Goal: Task Accomplishment & Management: Manage account settings

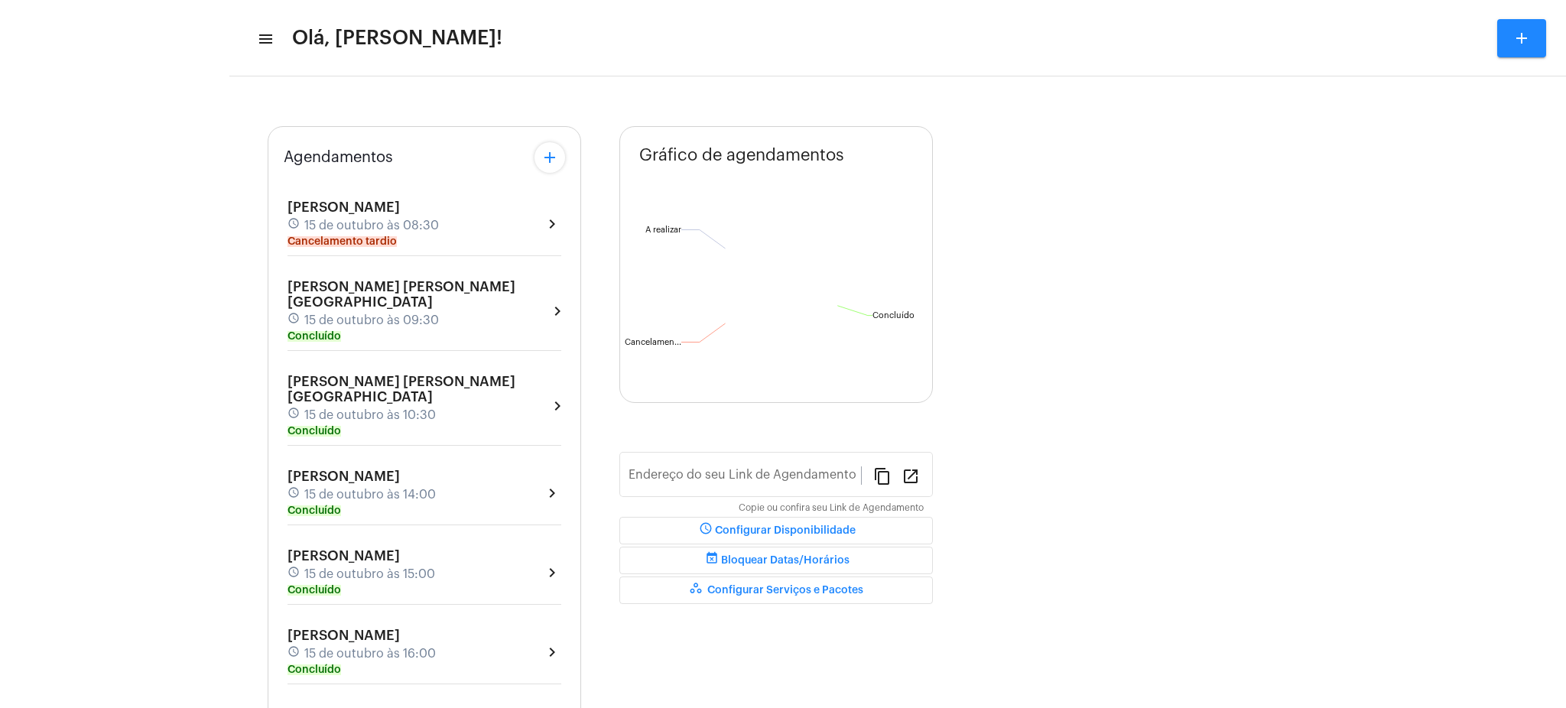
type input "[URL][DOMAIN_NAME][PERSON_NAME]"
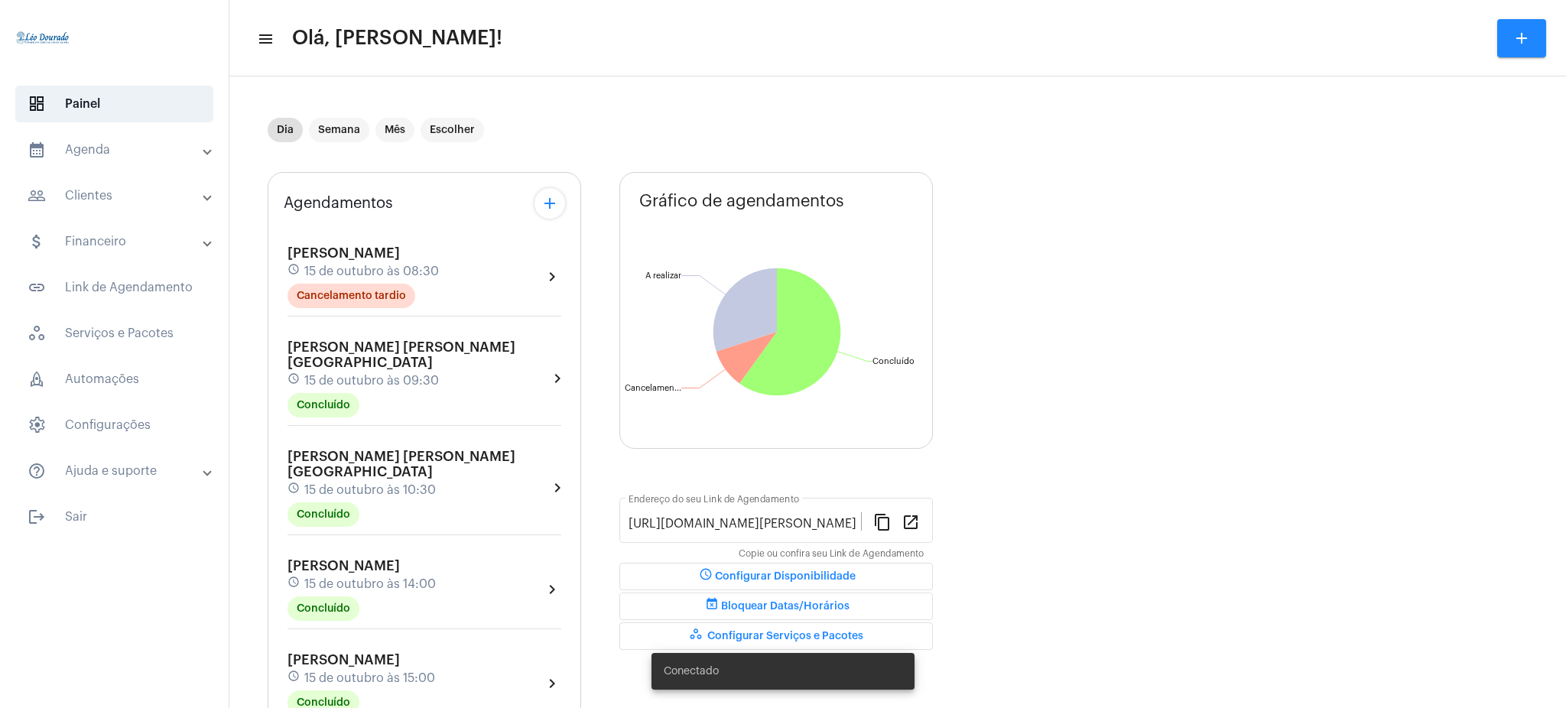
click at [65, 157] on mat-panel-title "calendar_month_outlined Agenda" at bounding box center [116, 150] width 177 height 18
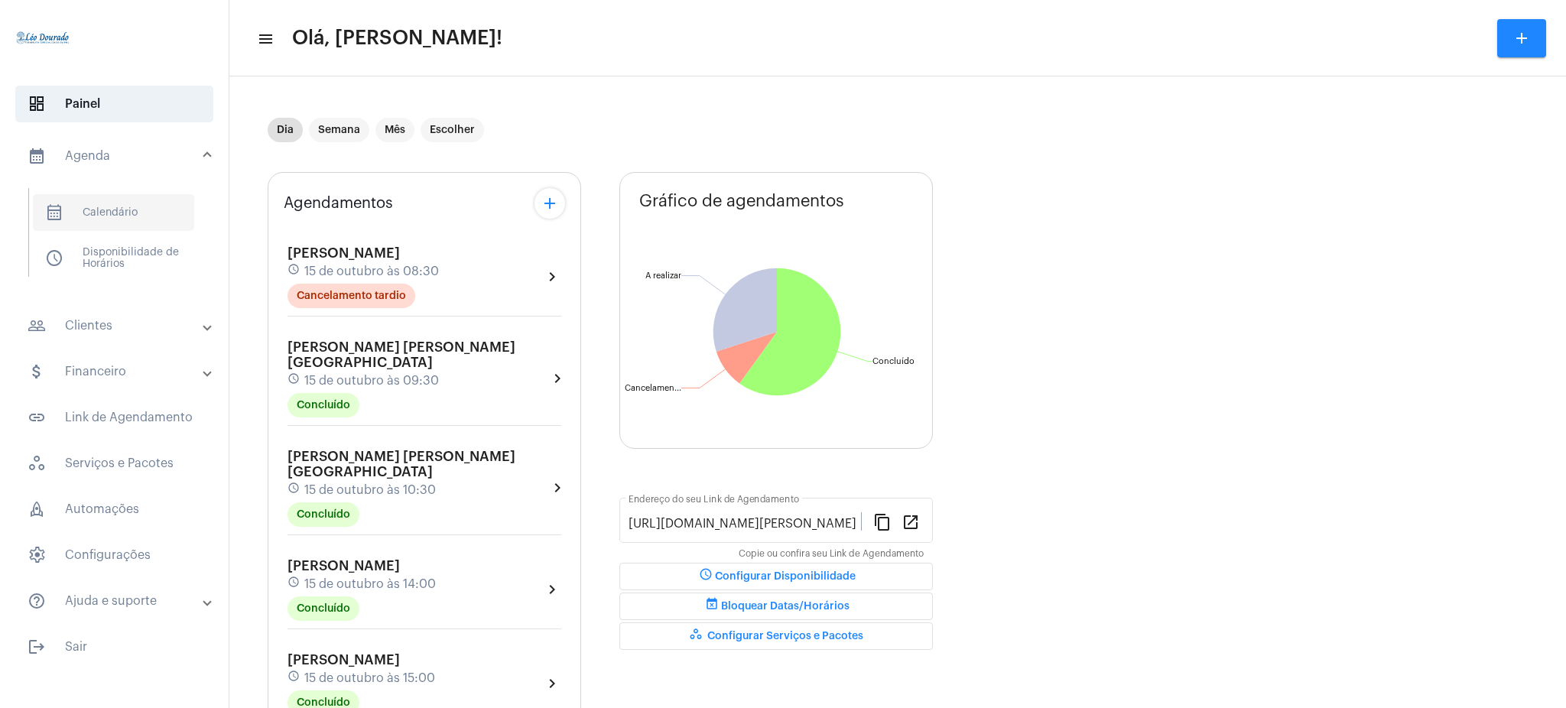
click at [131, 206] on span "calendar_month_outlined Calendário" at bounding box center [113, 212] width 161 height 37
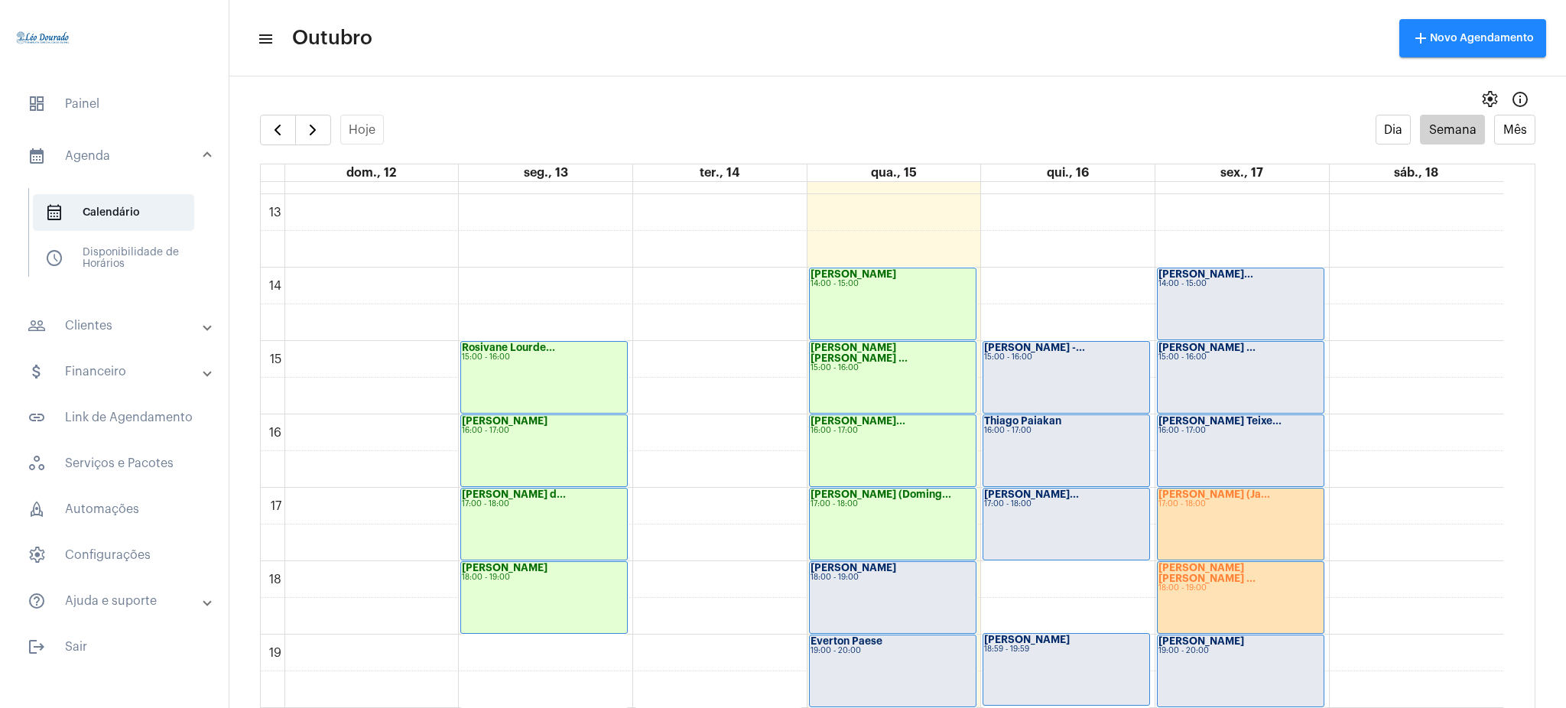
scroll to position [961, 0]
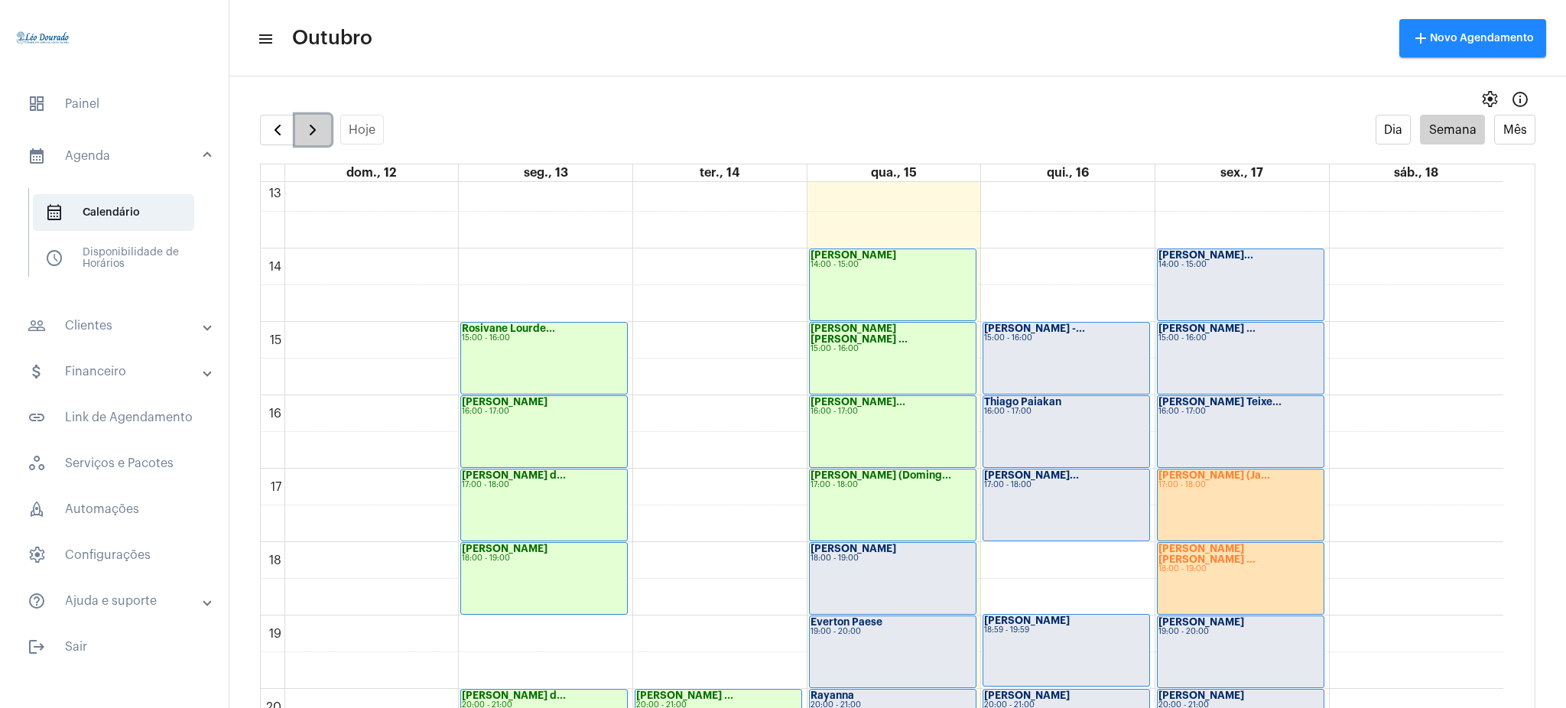
click at [300, 115] on button "button" at bounding box center [313, 130] width 36 height 31
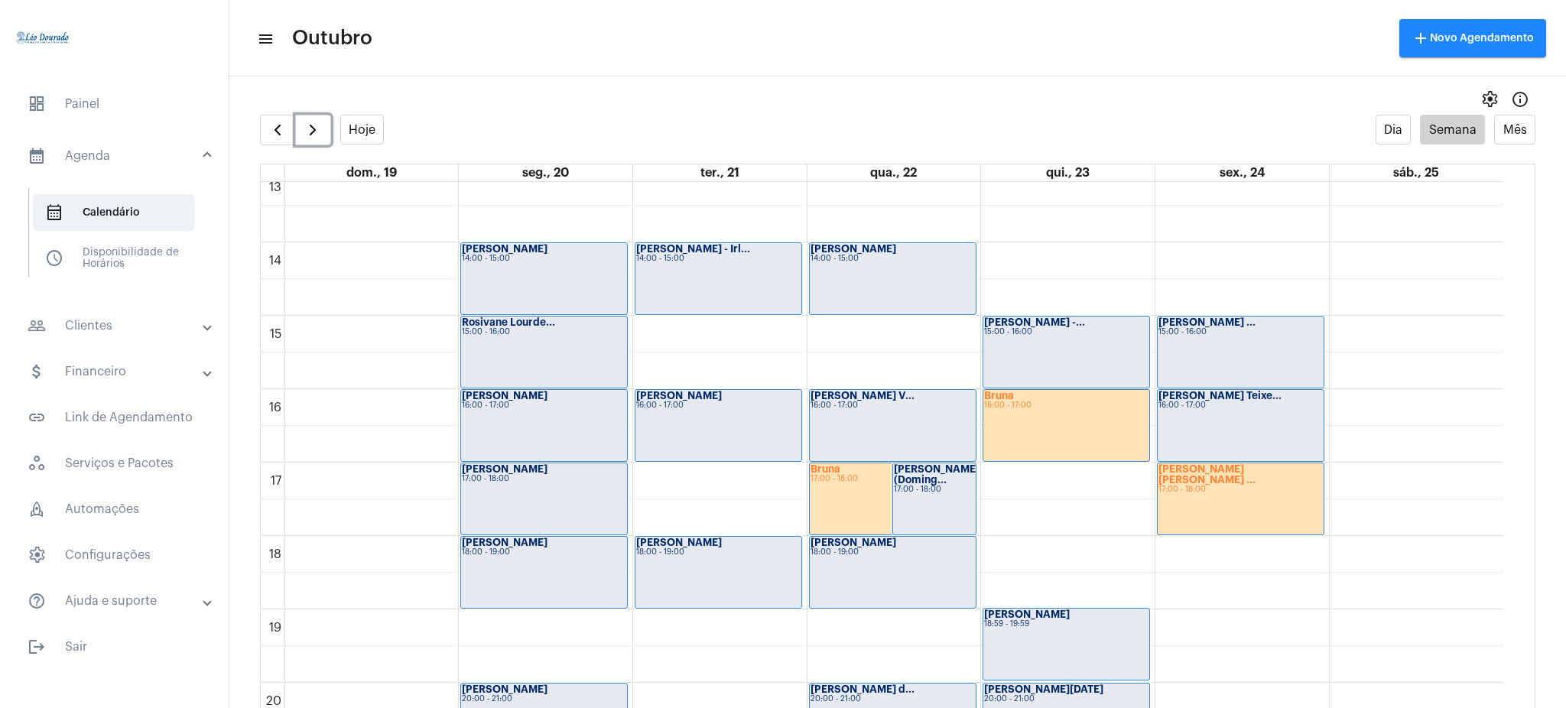
scroll to position [981, 0]
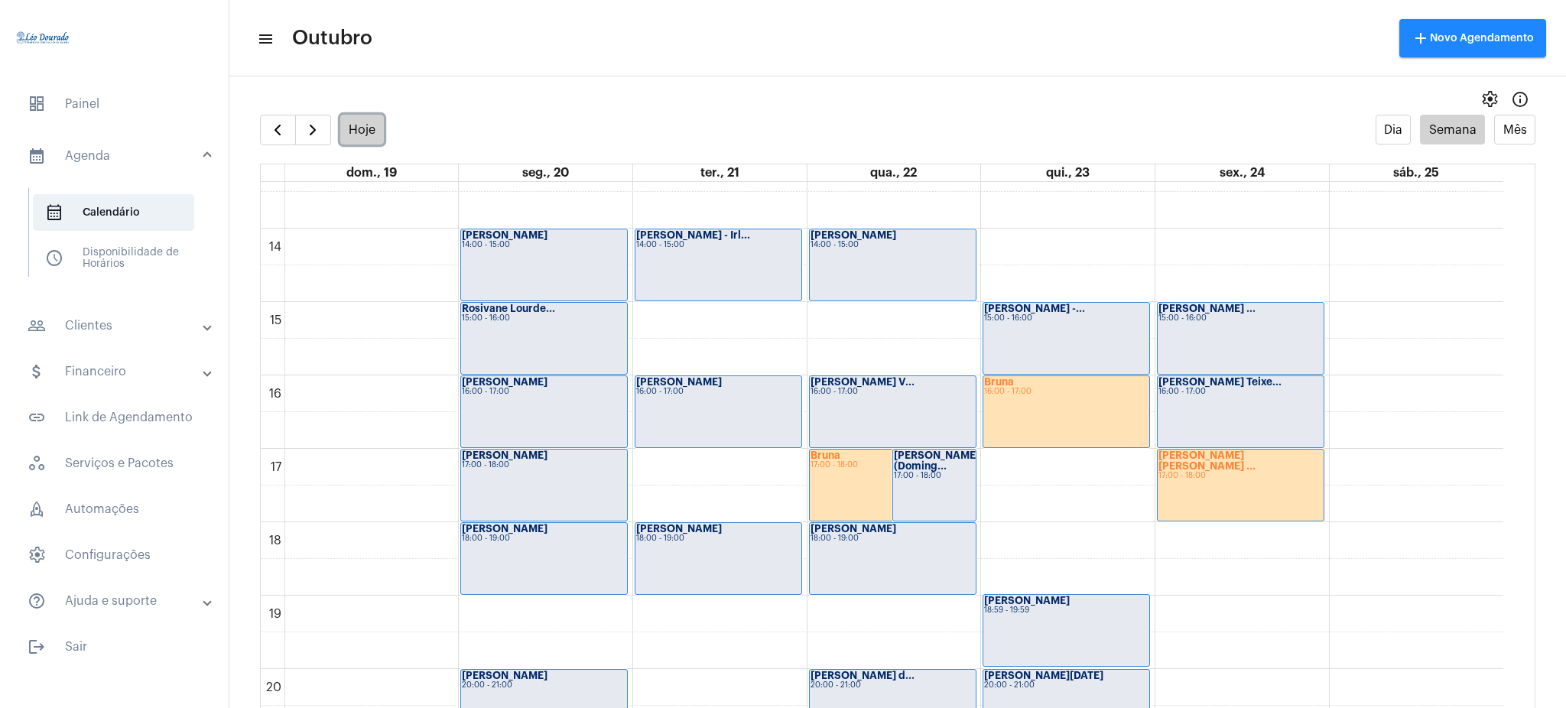
click at [375, 140] on button "Hoje" at bounding box center [362, 130] width 44 height 30
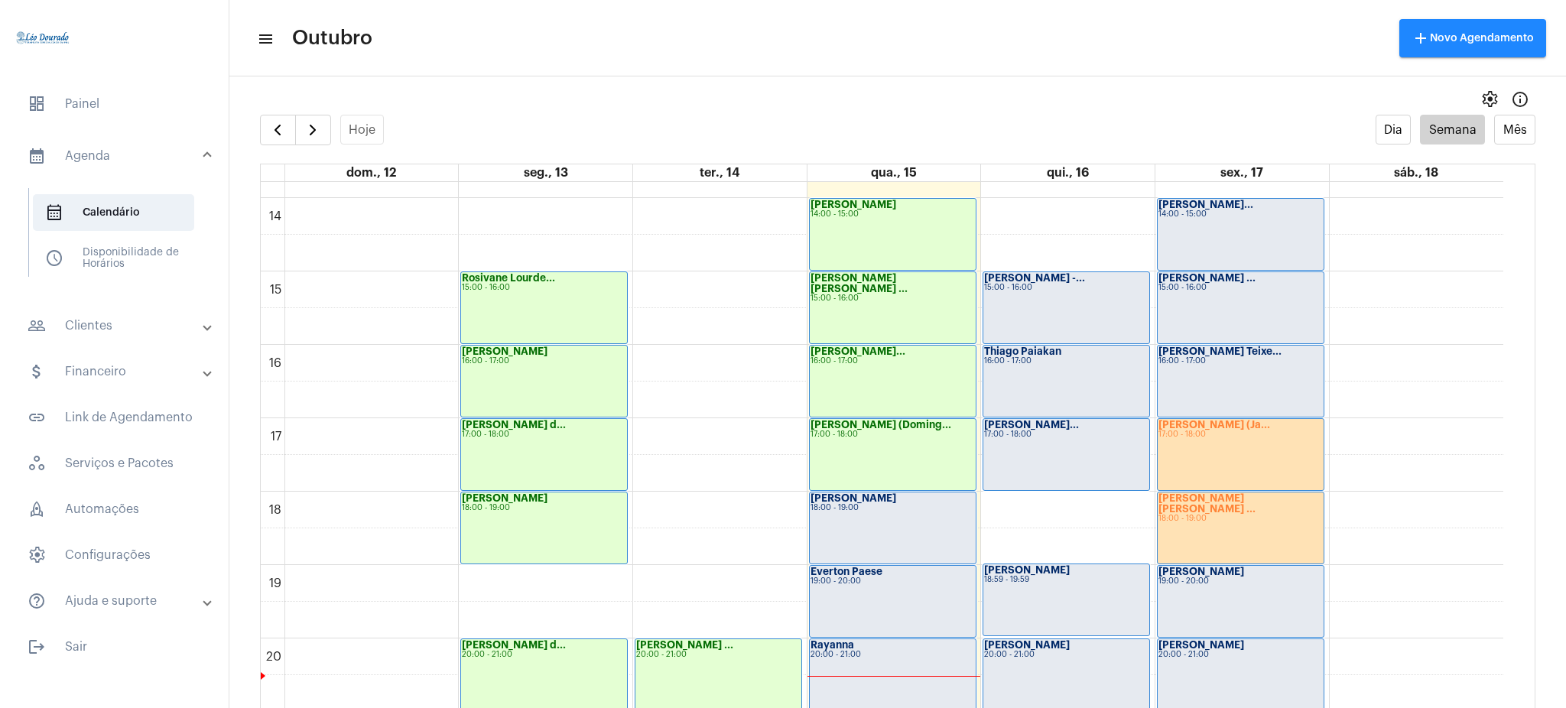
scroll to position [1131, 0]
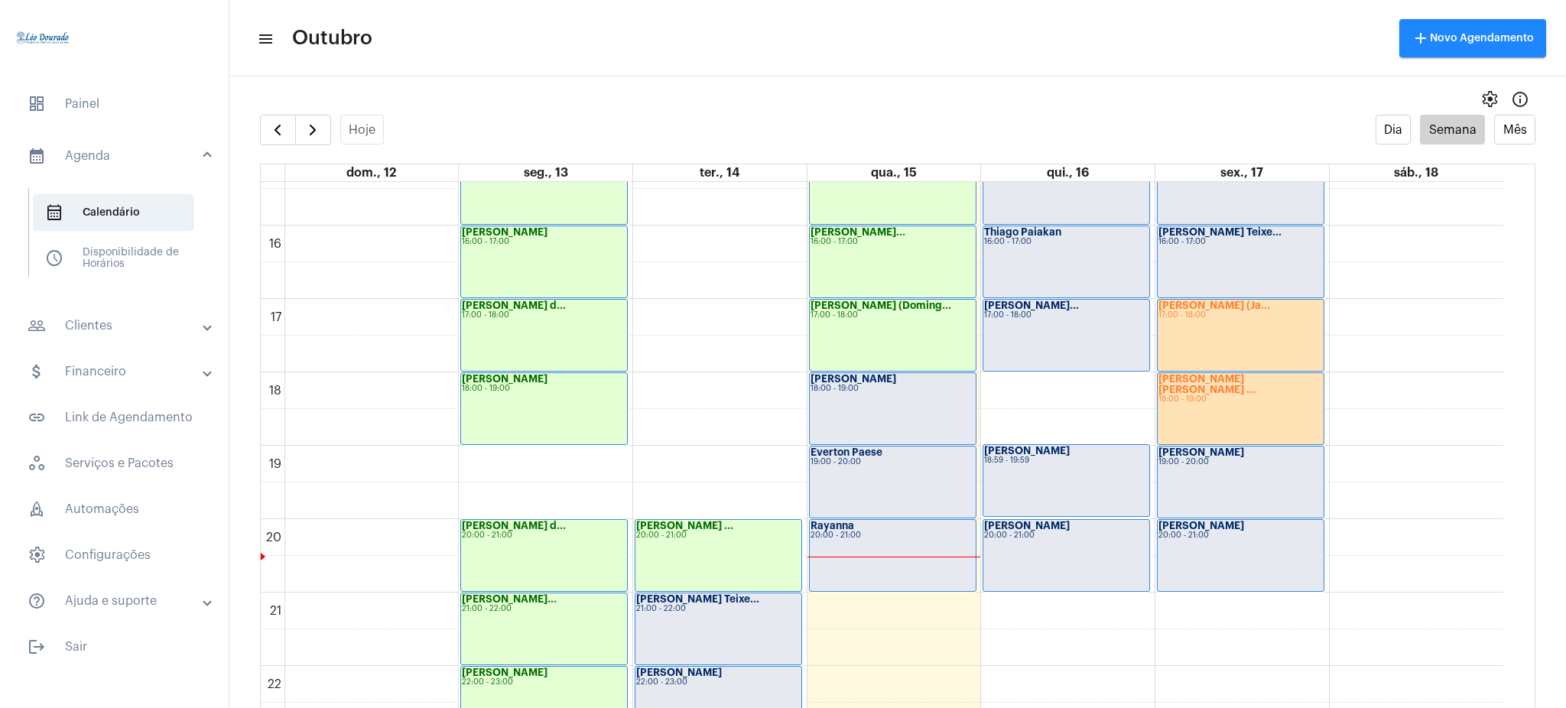
click at [898, 336] on div "[PERSON_NAME] (Doming... 17:00 - 18:00" at bounding box center [893, 335] width 166 height 71
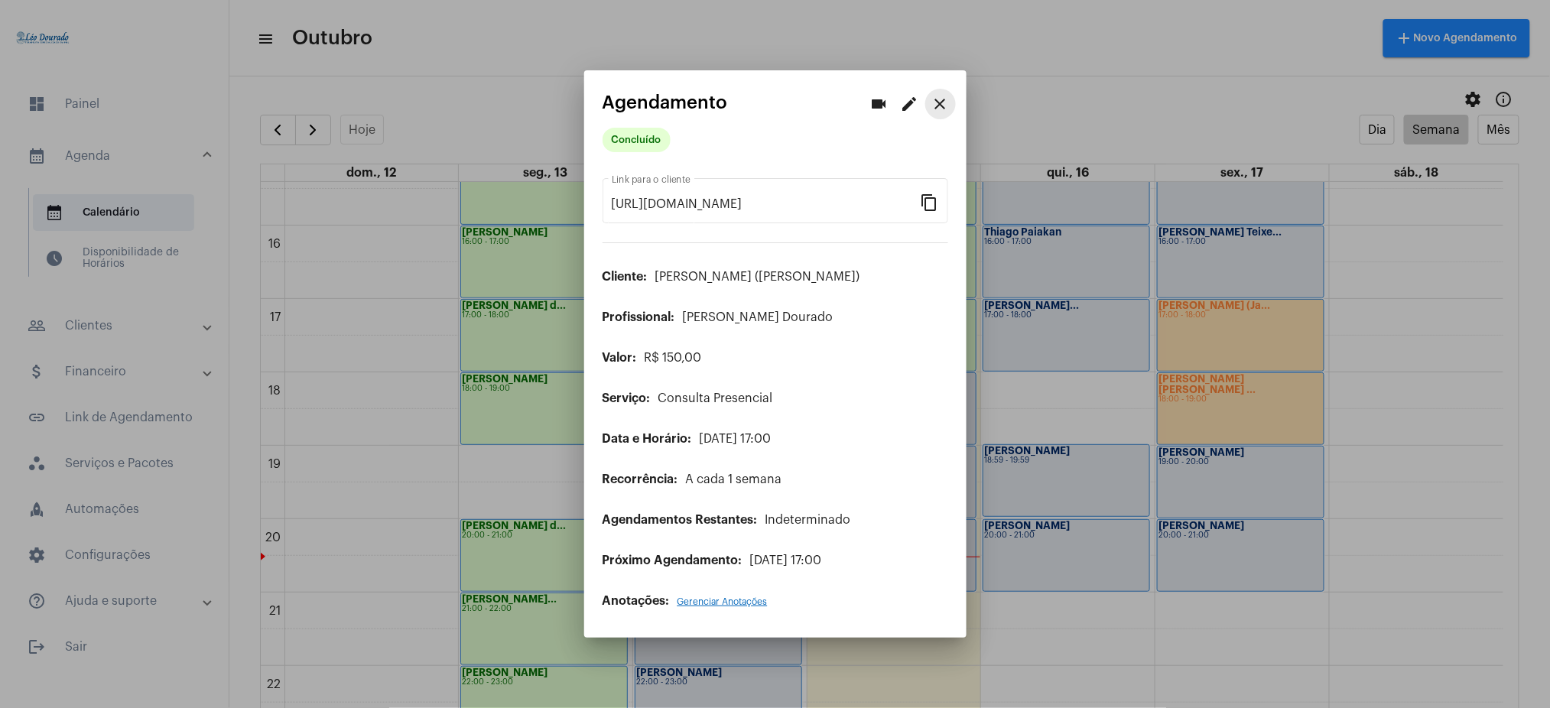
click at [950, 114] on button "close" at bounding box center [940, 104] width 31 height 31
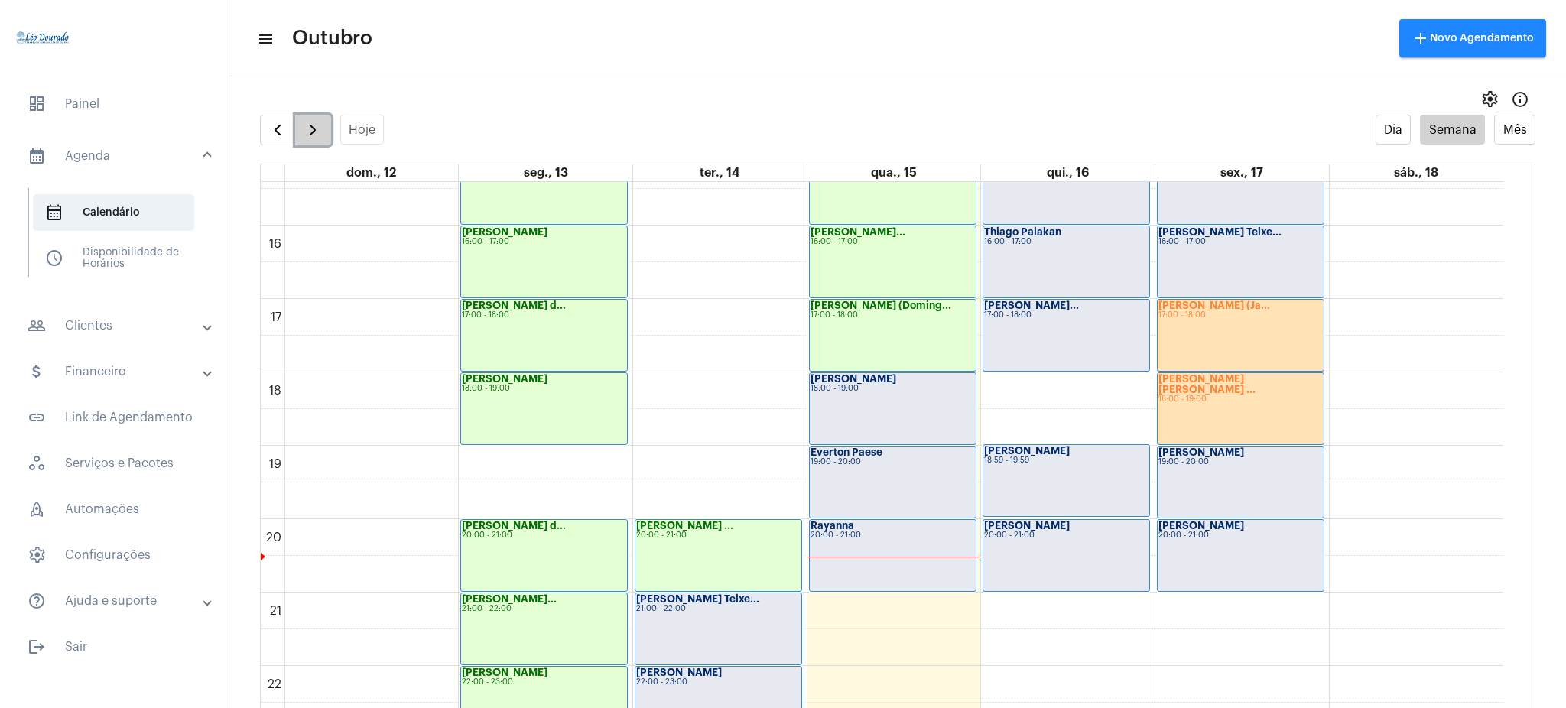
click at [312, 121] on span "button" at bounding box center [313, 130] width 18 height 18
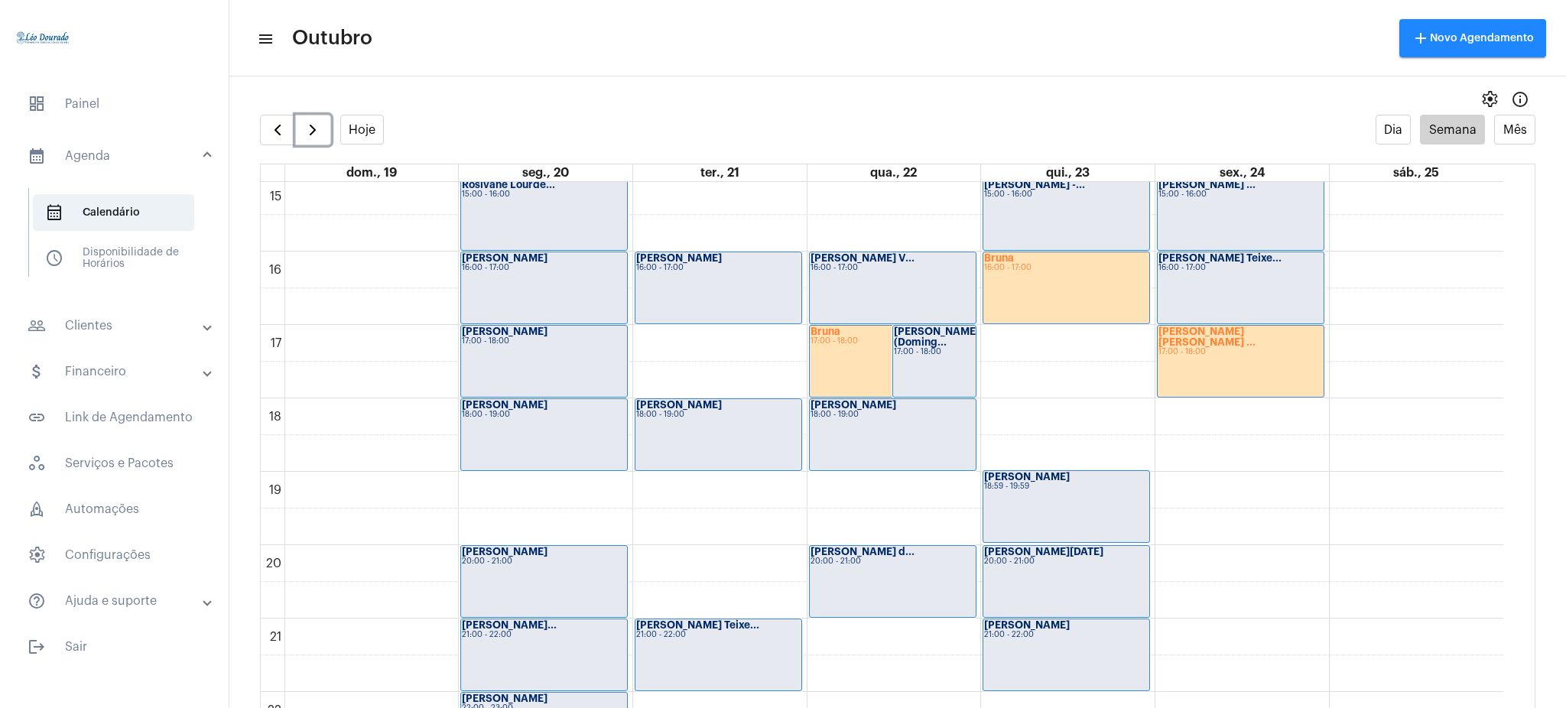
scroll to position [1108, 0]
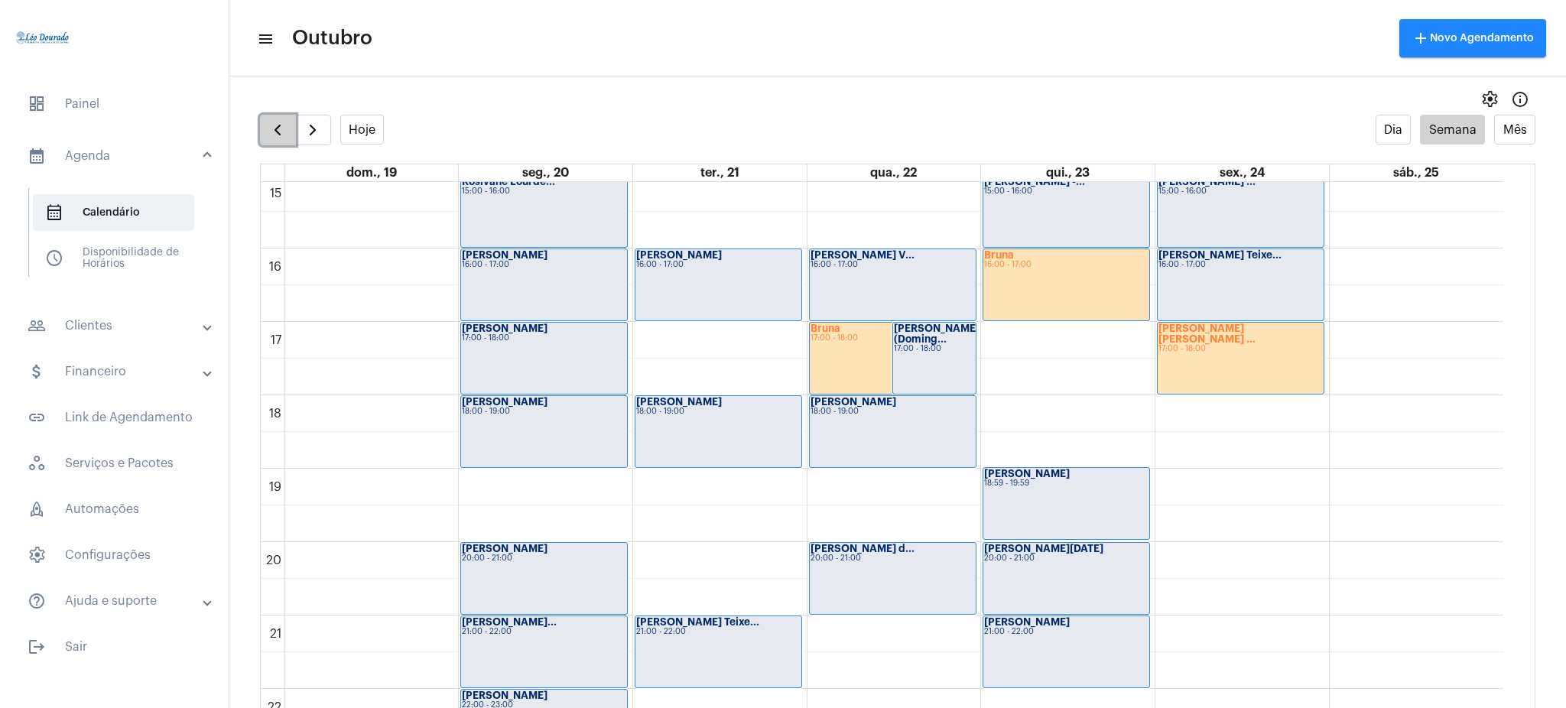
click at [267, 126] on button "button" at bounding box center [278, 130] width 36 height 31
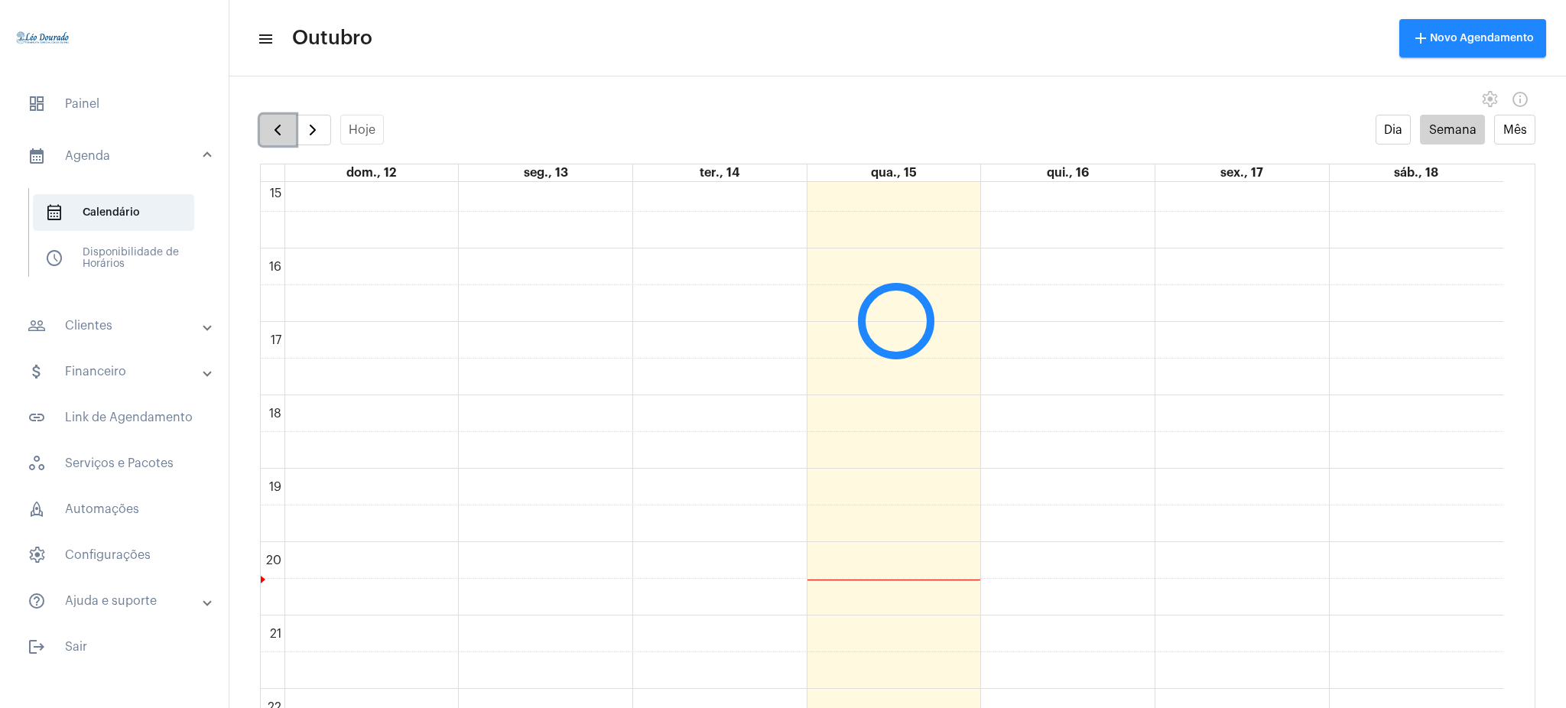
scroll to position [442, 0]
click at [267, 126] on button "button" at bounding box center [278, 130] width 36 height 31
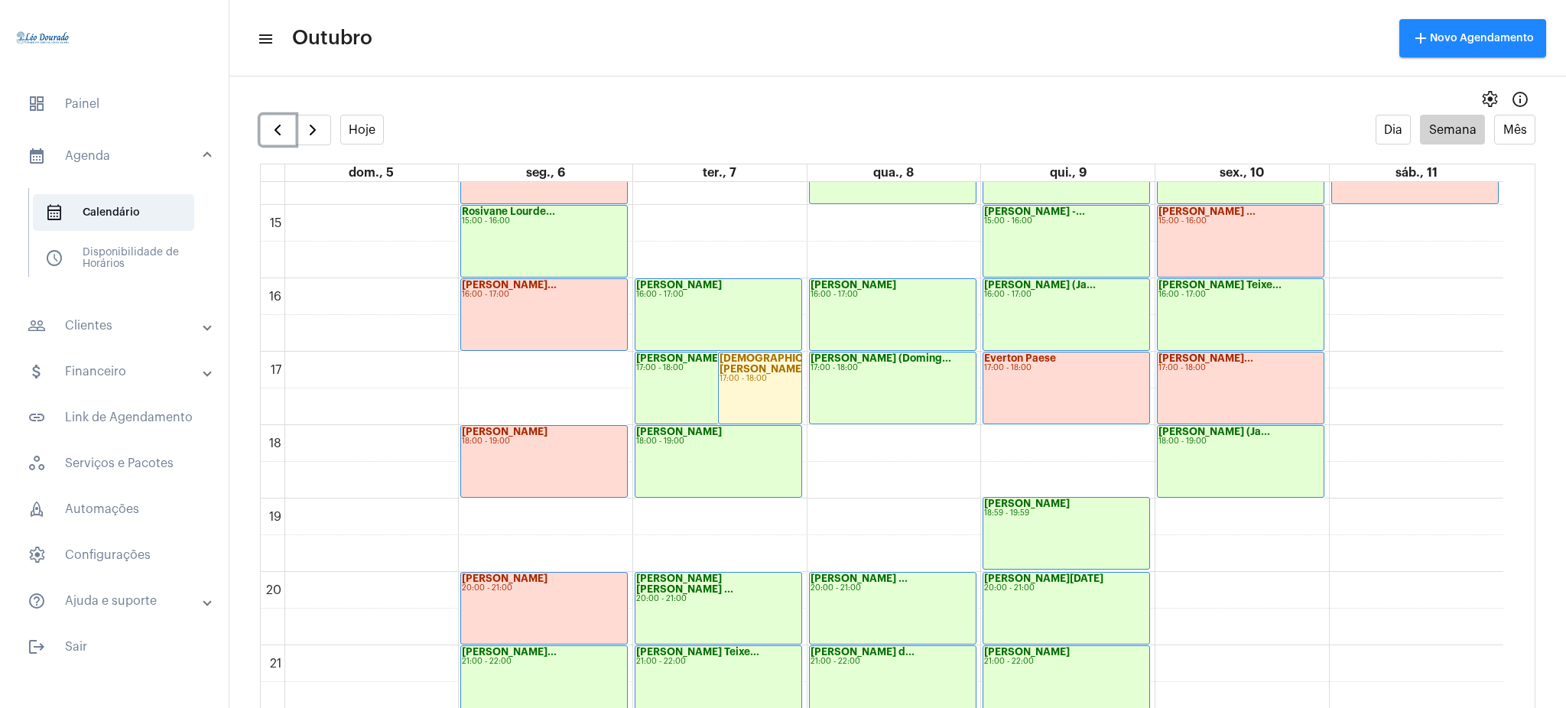
scroll to position [1072, 0]
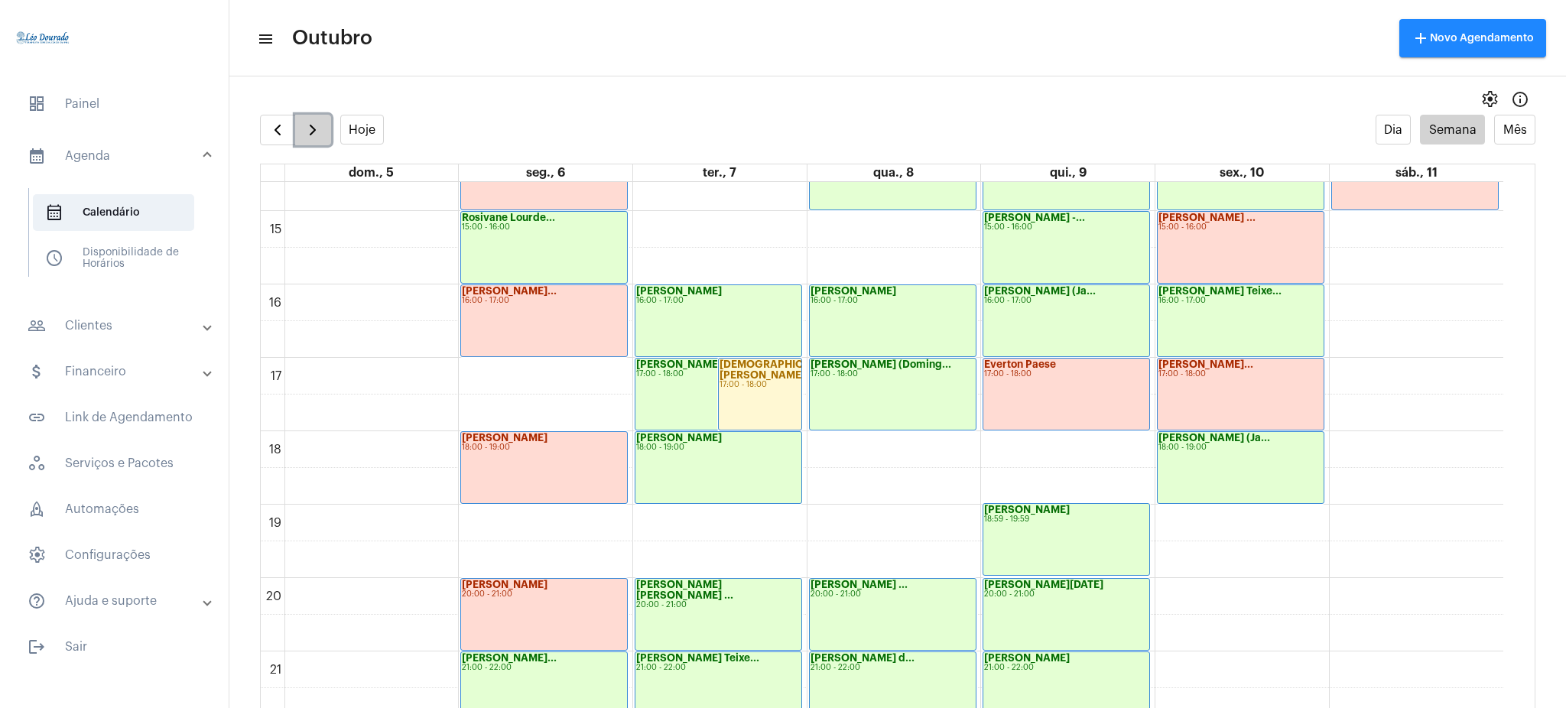
click at [304, 121] on span "button" at bounding box center [313, 130] width 18 height 18
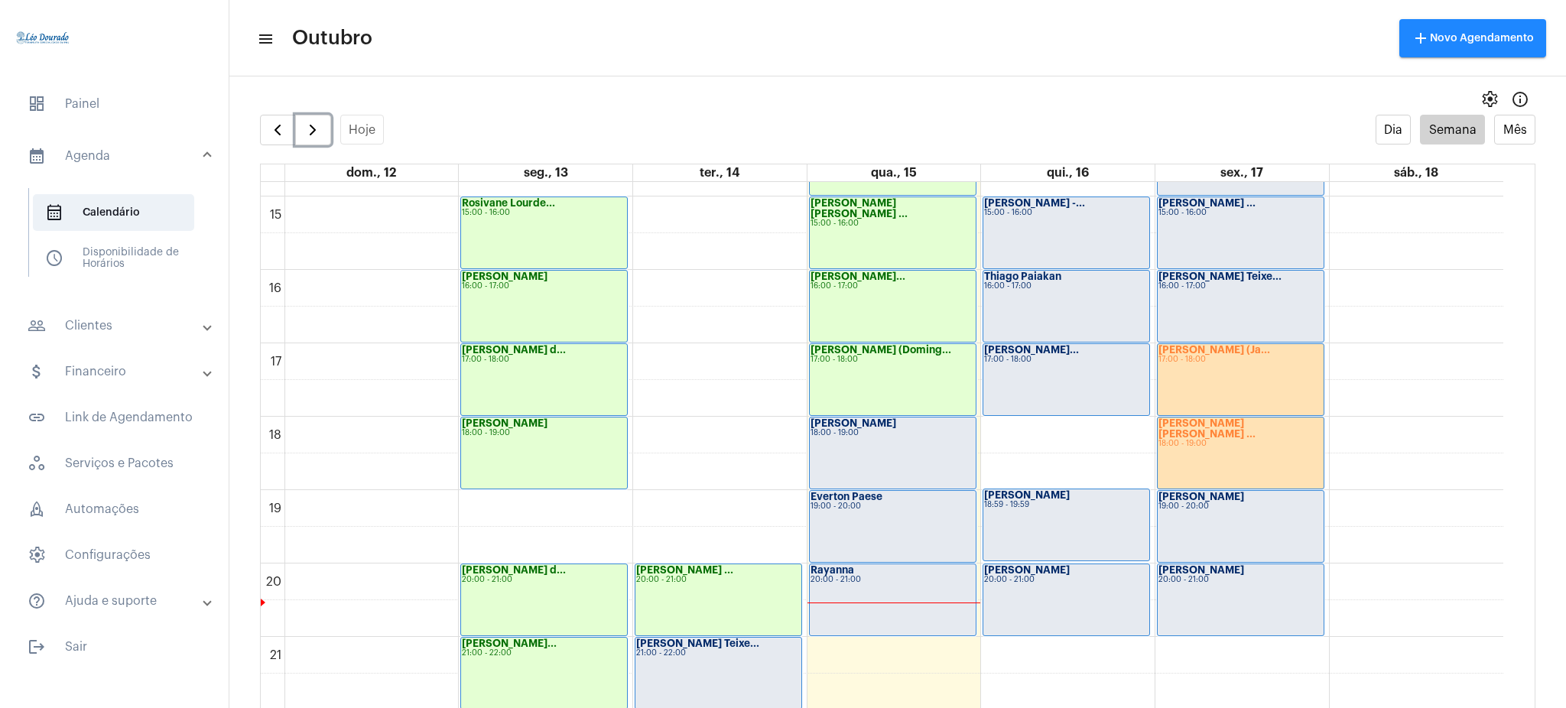
scroll to position [1073, 0]
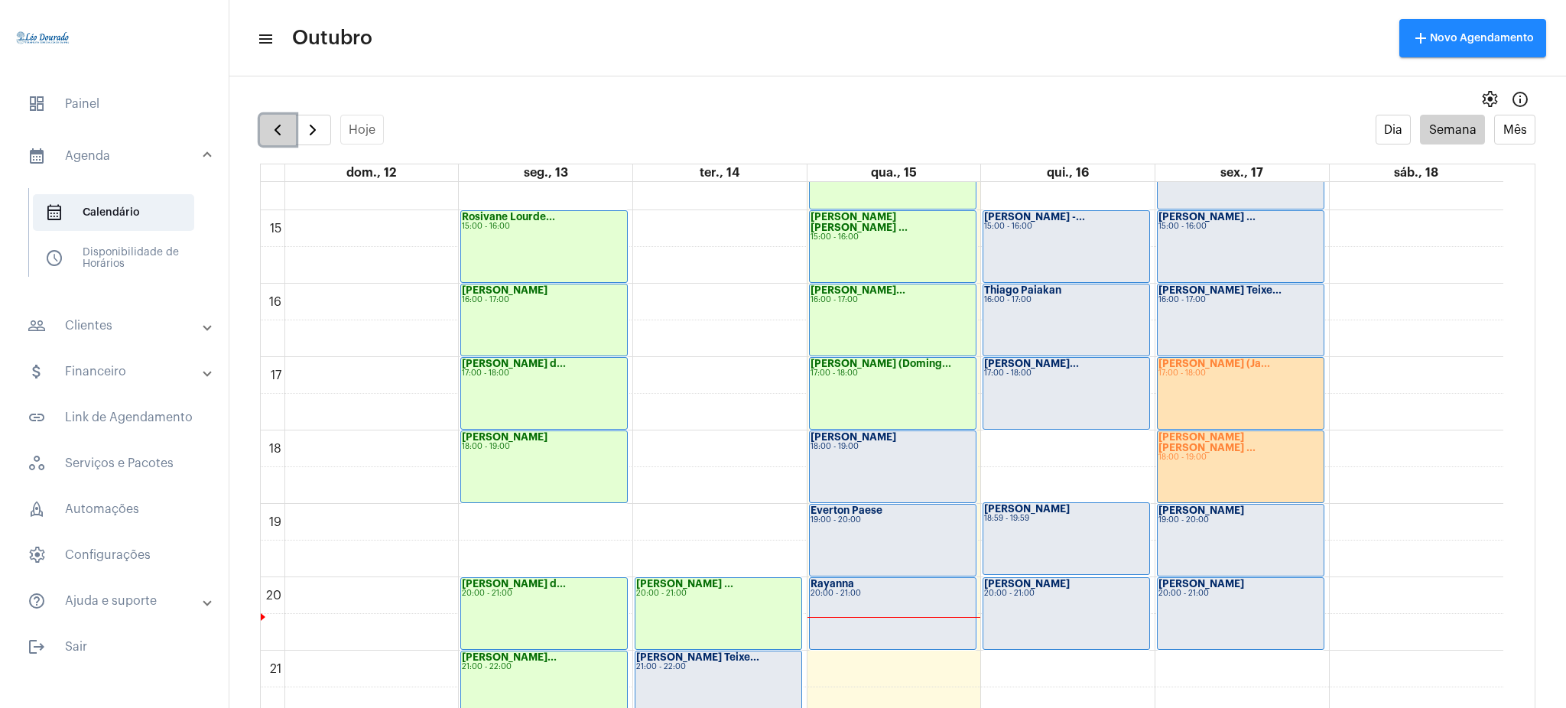
click at [281, 133] on span "button" at bounding box center [277, 130] width 18 height 18
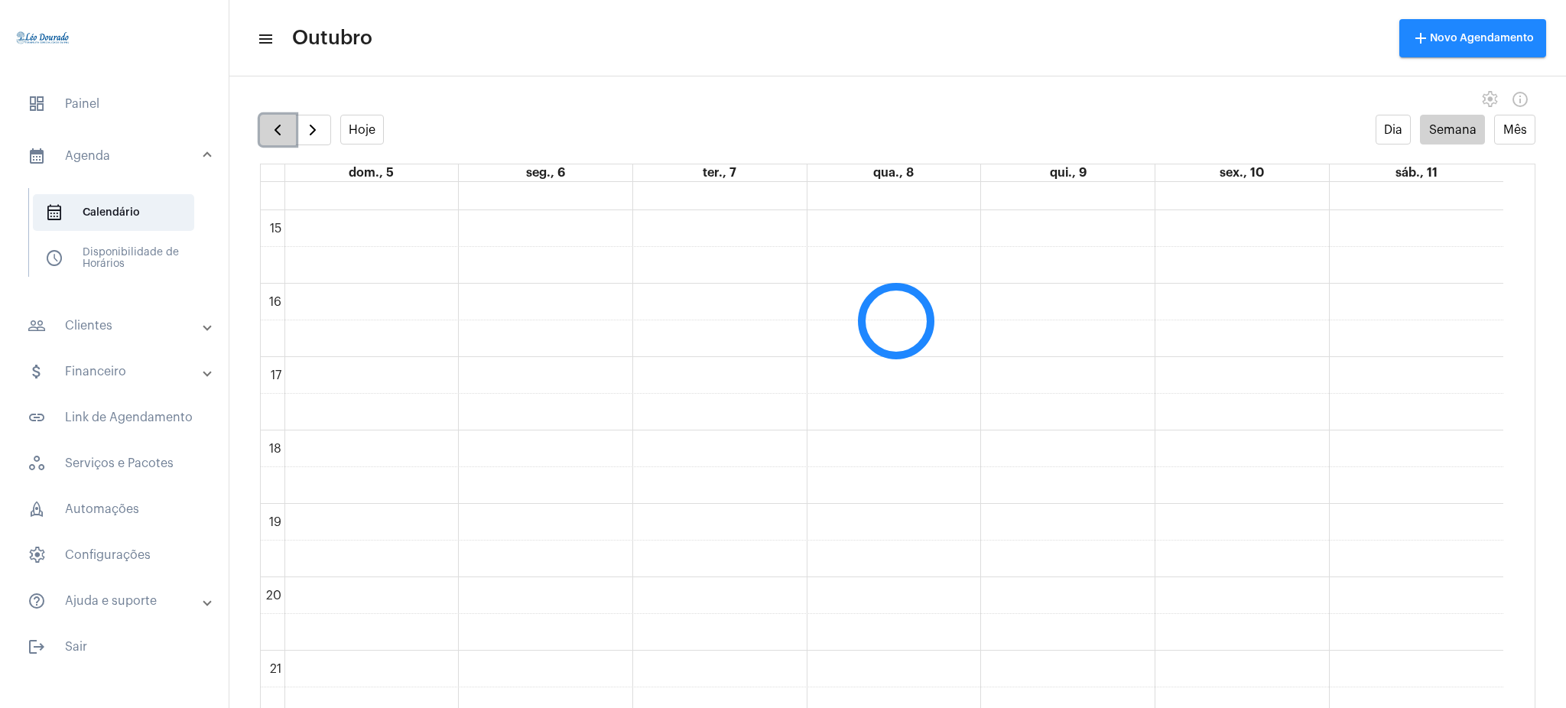
scroll to position [442, 0]
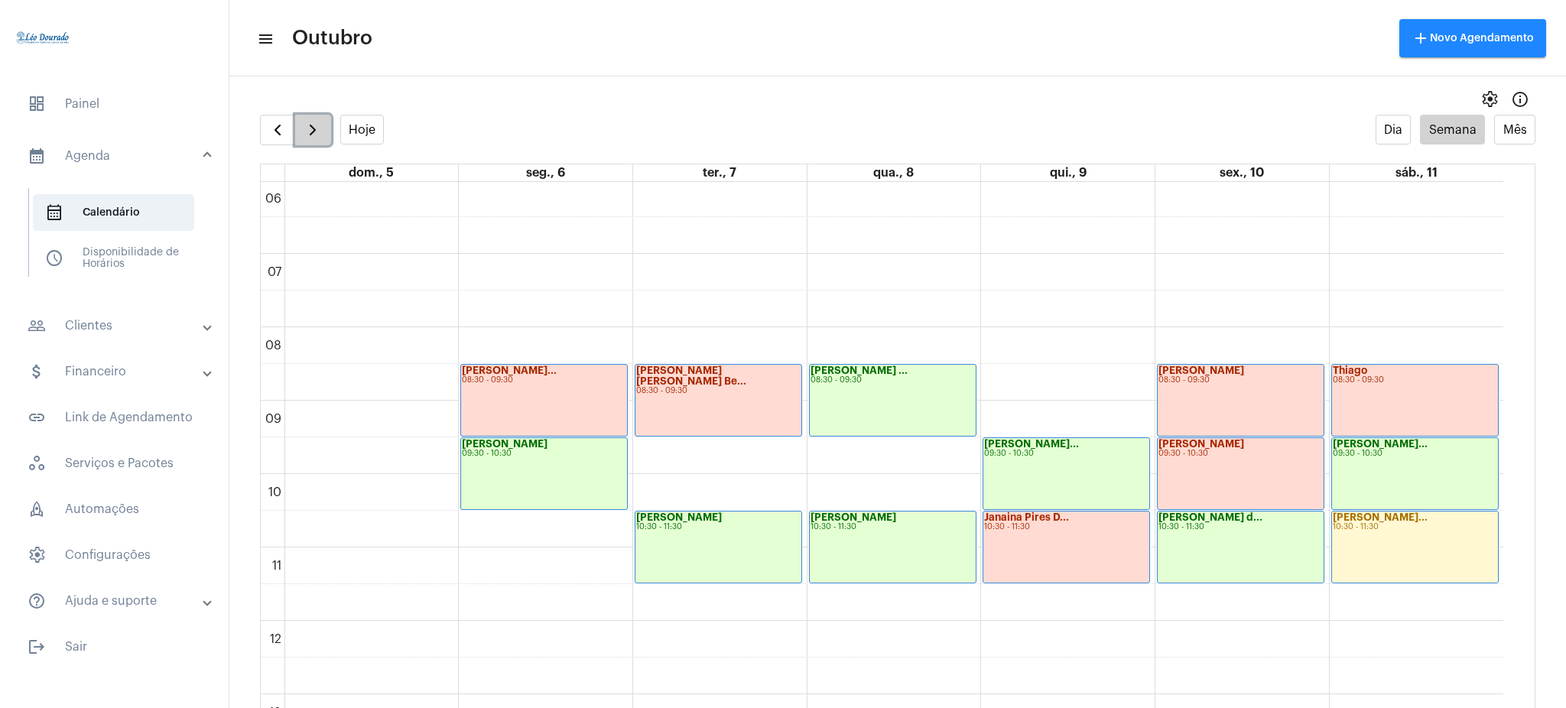
click at [312, 130] on span "button" at bounding box center [313, 130] width 18 height 18
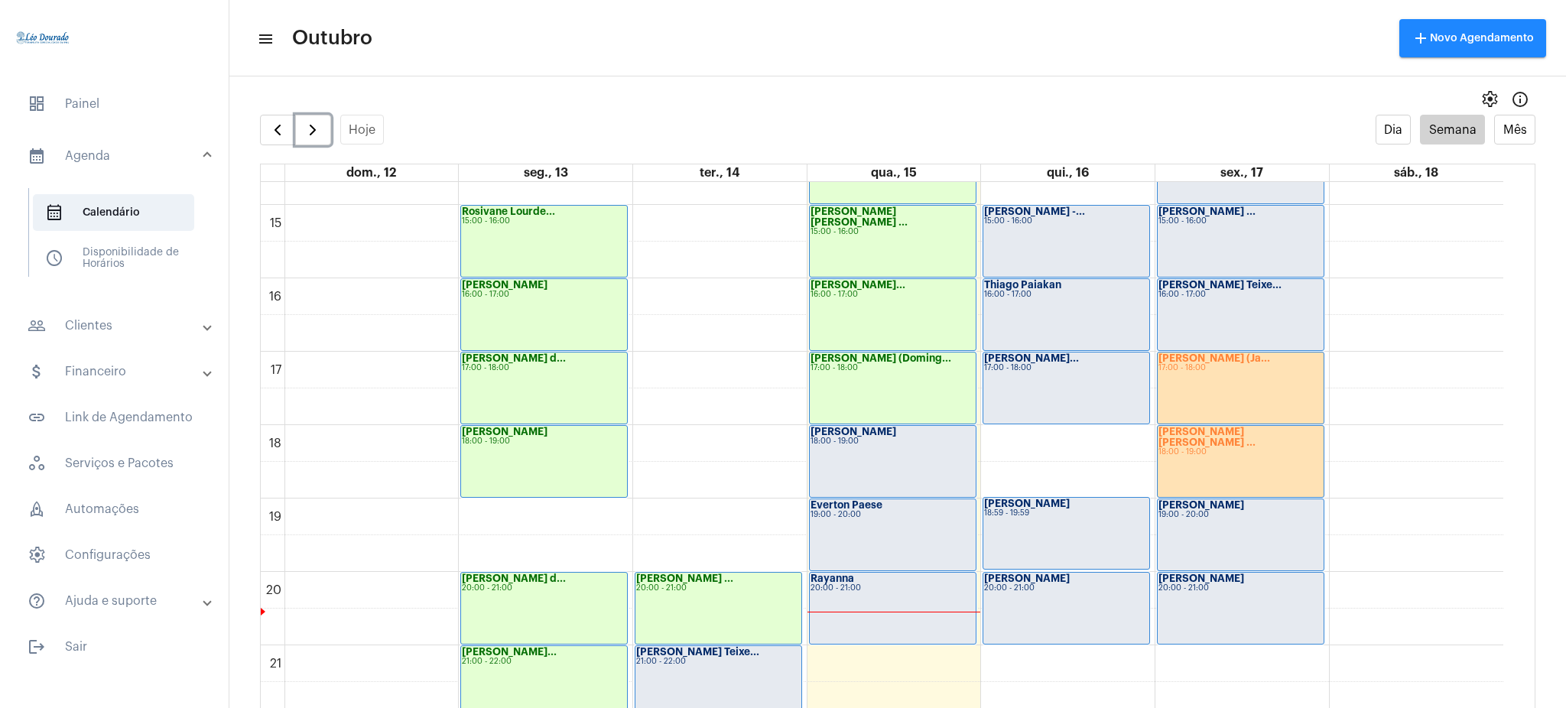
scroll to position [1139, 0]
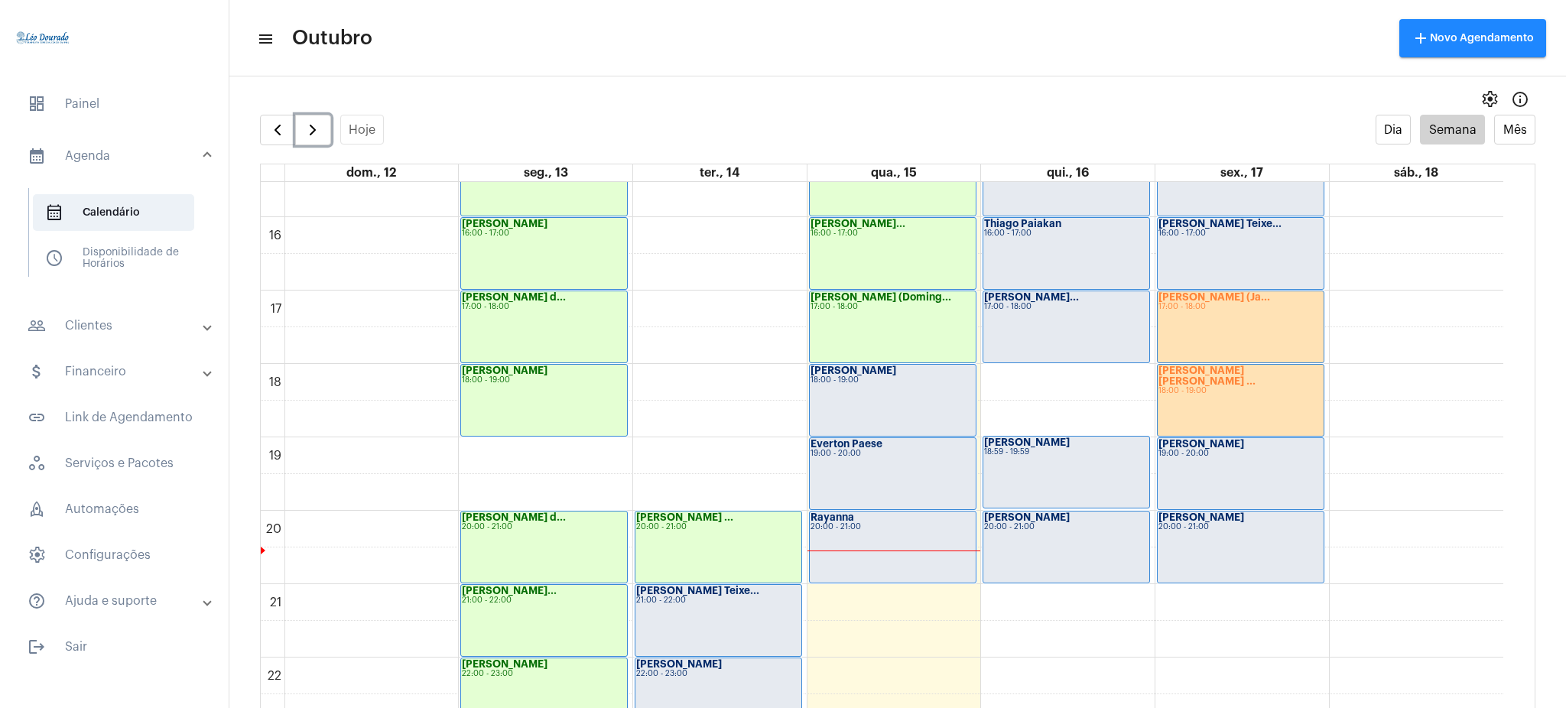
click at [1191, 333] on div "[PERSON_NAME] (Ja... 17:00 - 18:00" at bounding box center [1240, 326] width 166 height 71
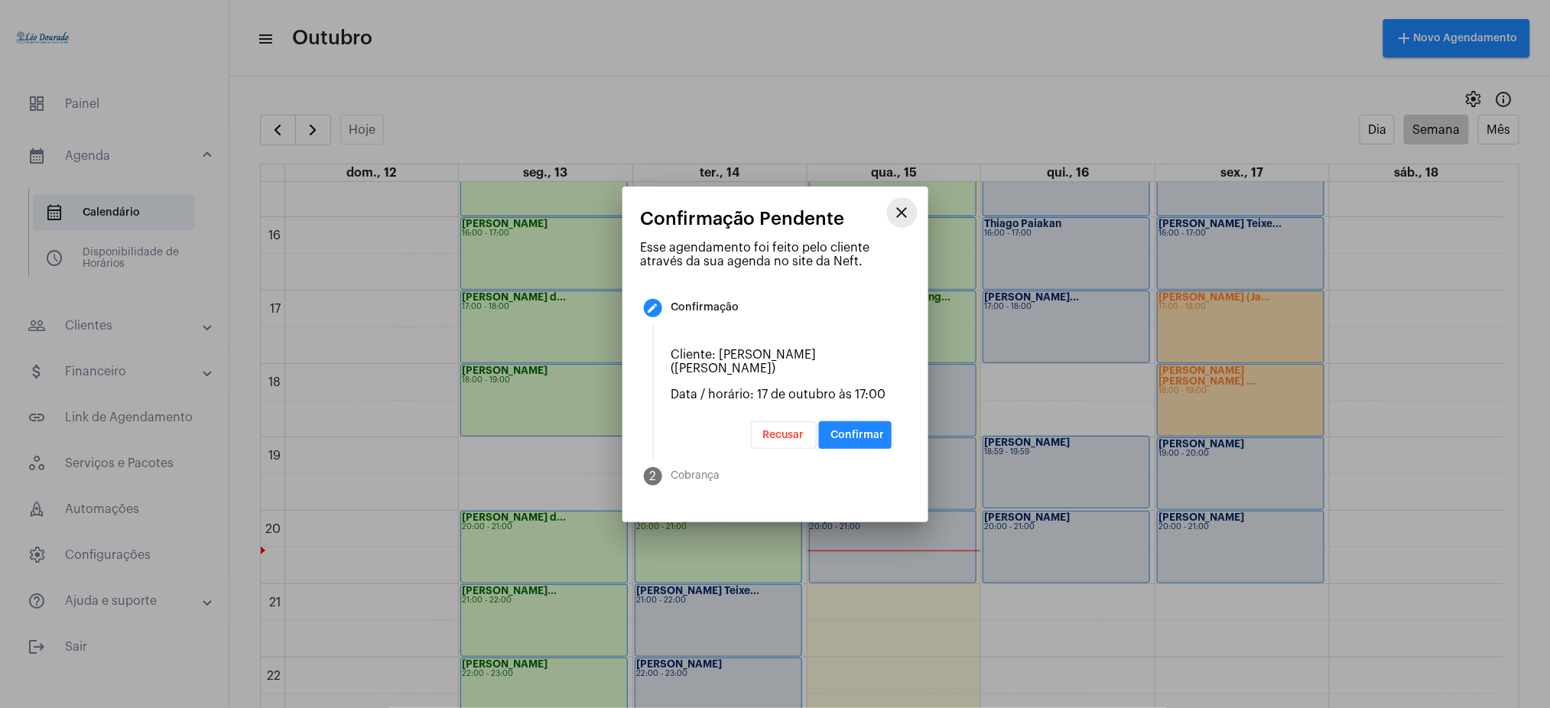
click at [902, 213] on mat-icon "close" at bounding box center [902, 212] width 18 height 18
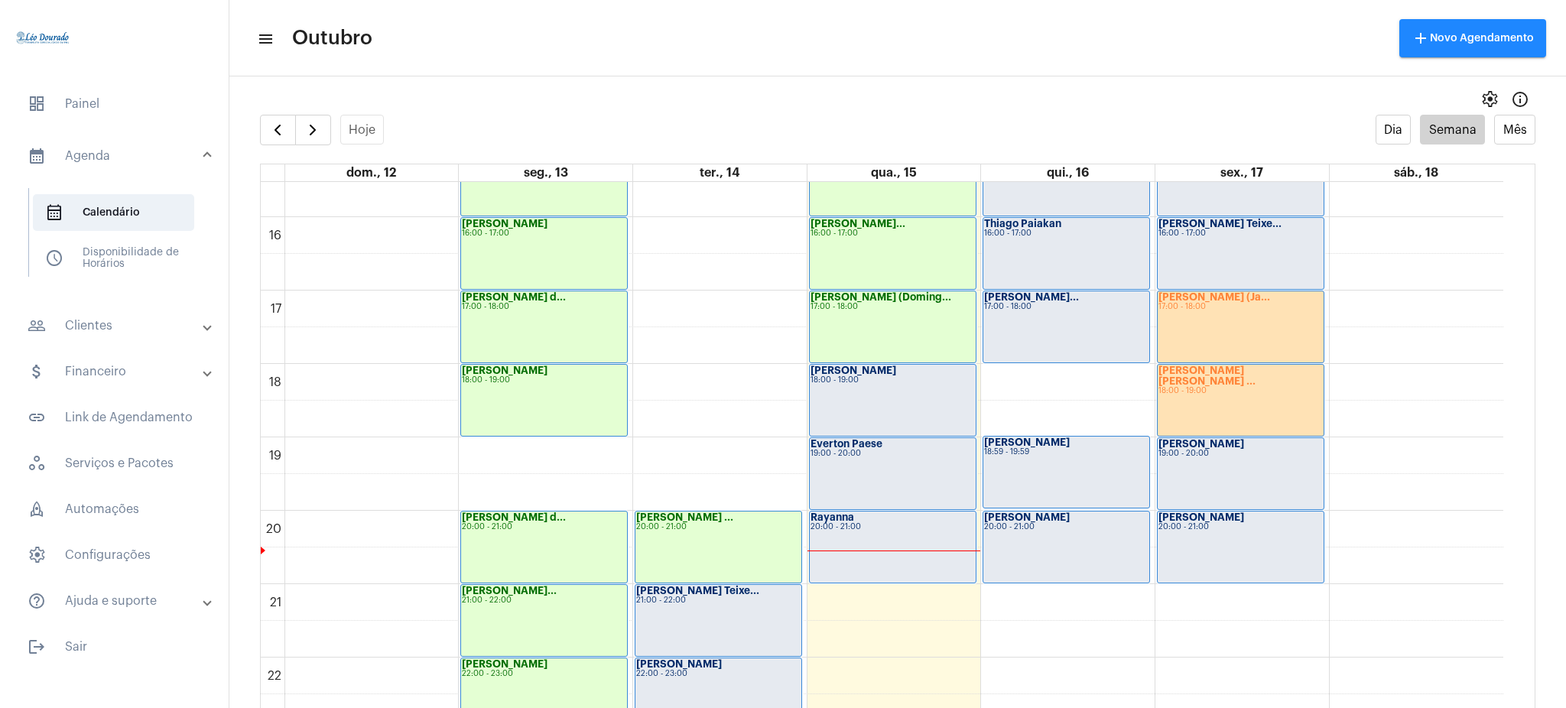
click at [1118, 96] on div "settings info_outlined" at bounding box center [897, 99] width 1336 height 31
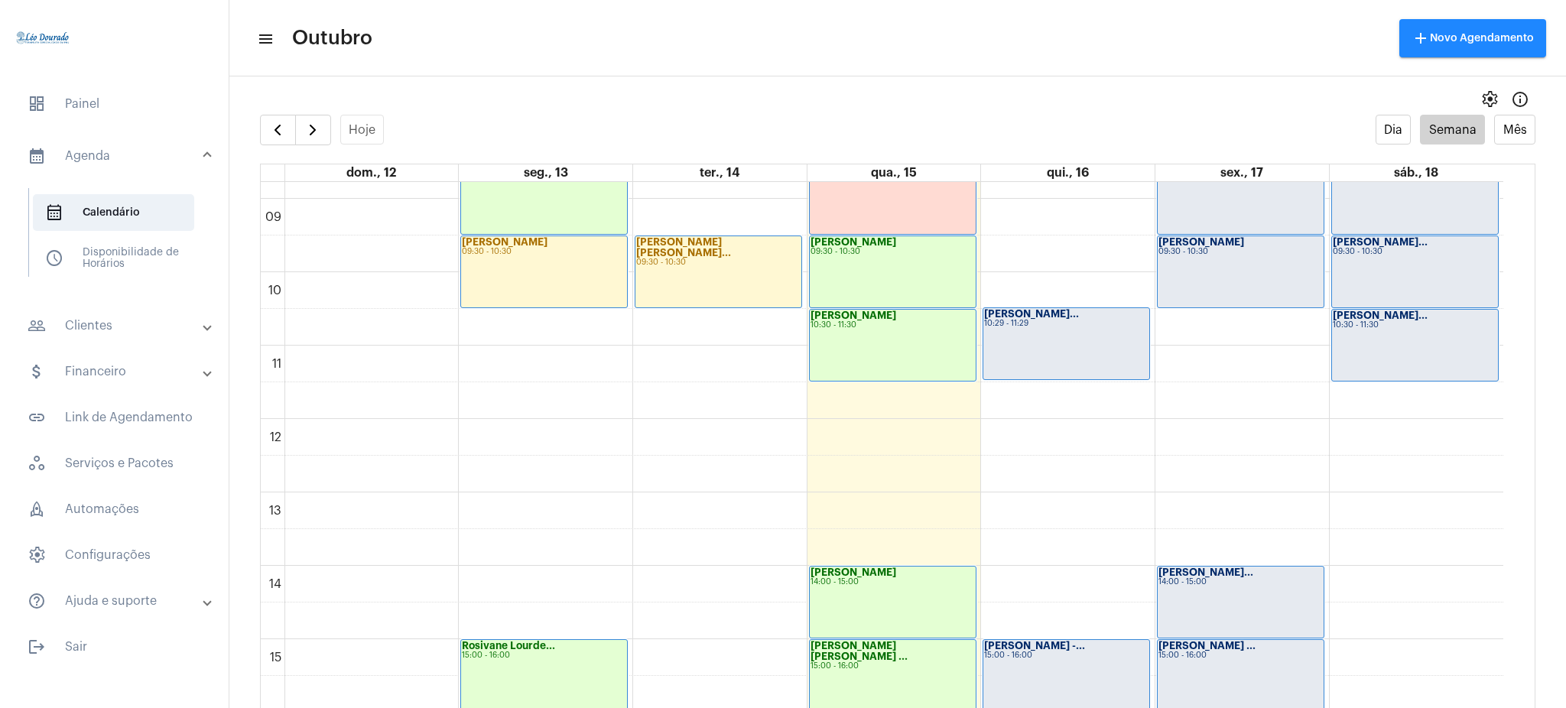
scroll to position [647, 0]
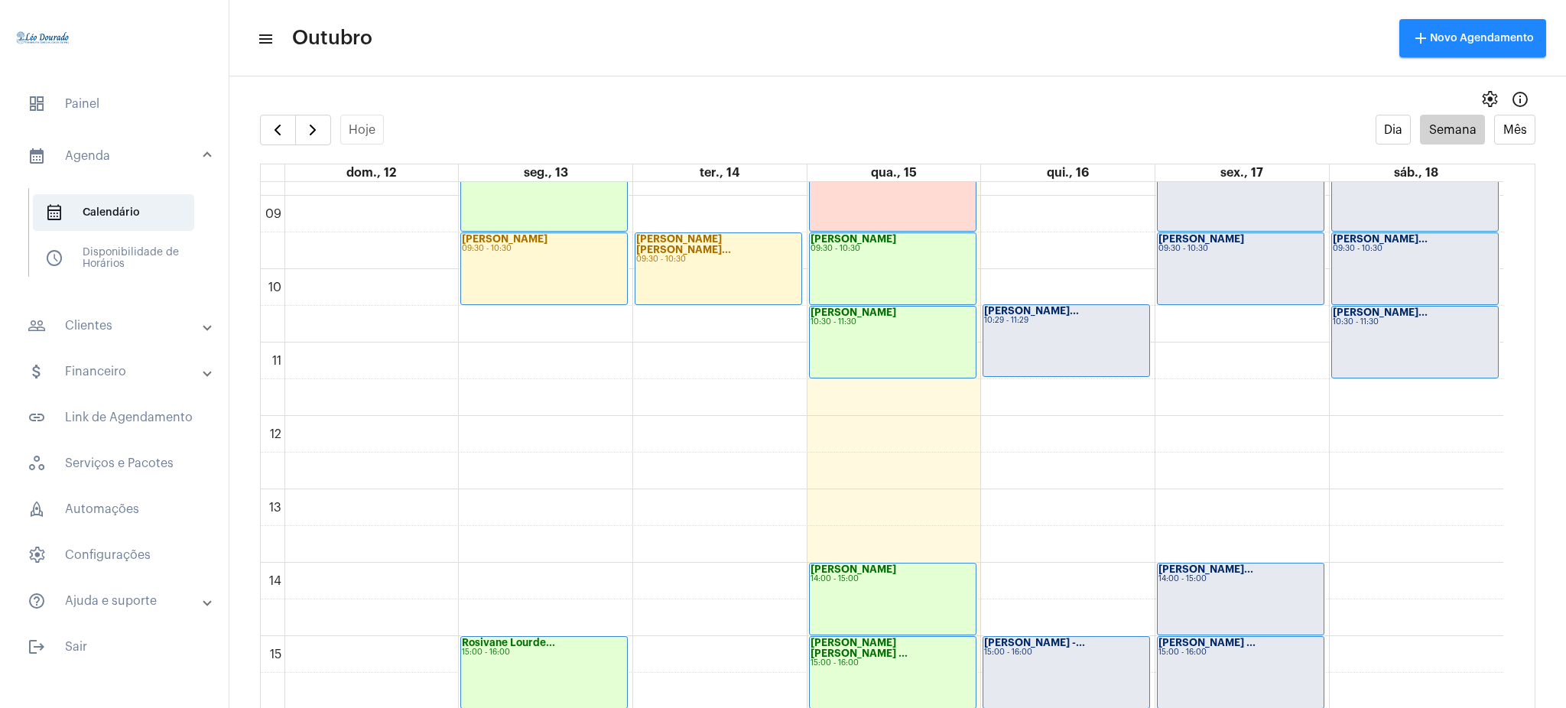
click at [1519, 423] on td "00 01 02 03 04 05 06 07 08 09 10 11 12 13 14 15 16 17 18 19 20 21 22 23 [PERSON…" at bounding box center [898, 460] width 1274 height 557
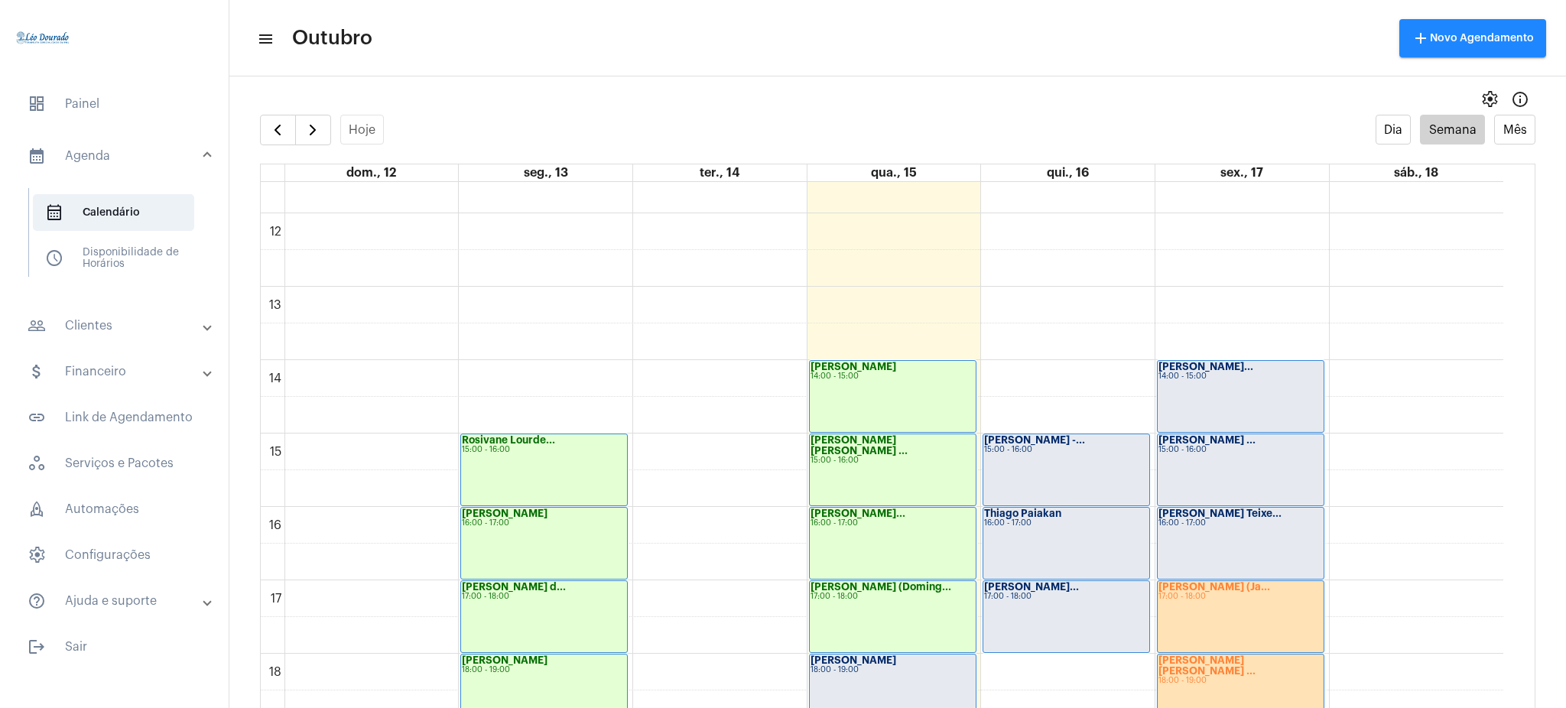
scroll to position [899, 0]
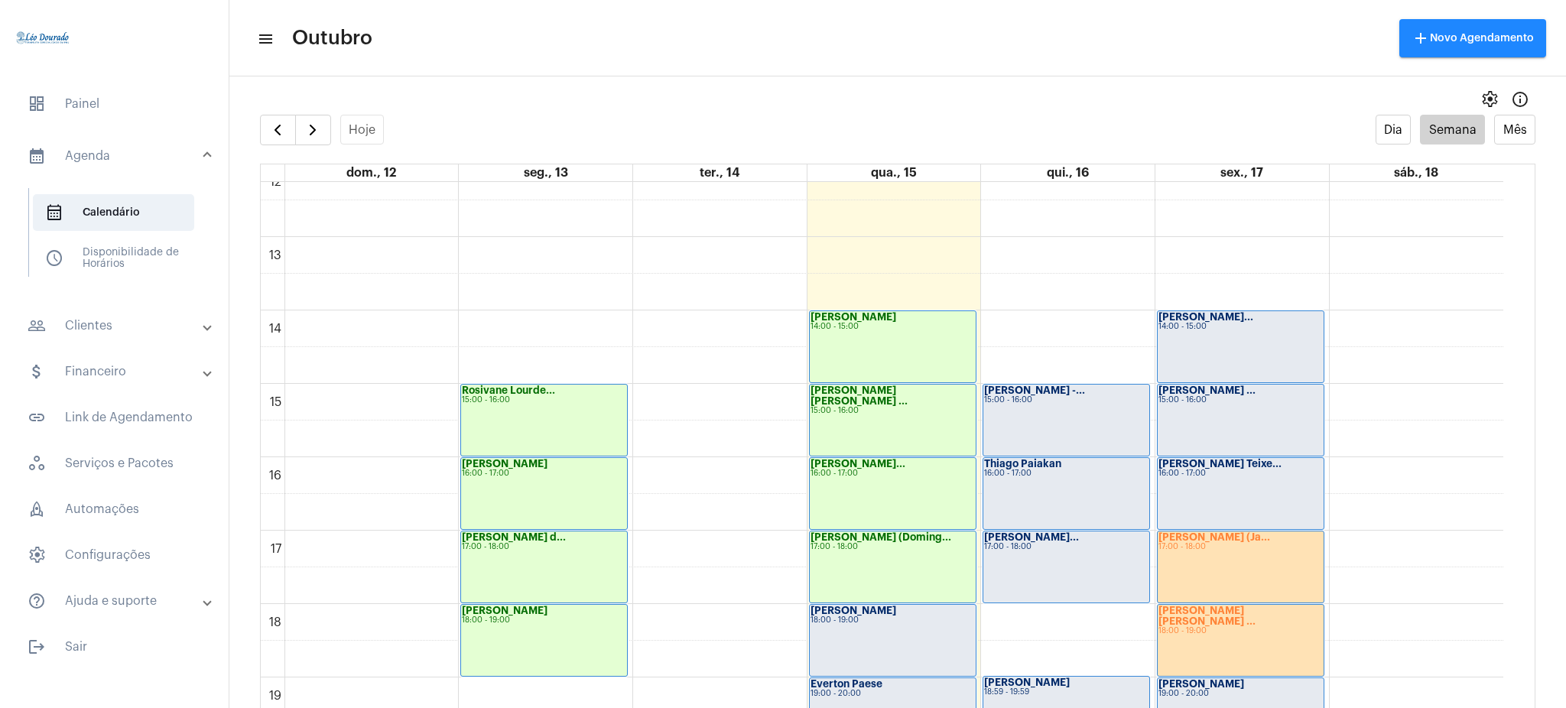
click at [176, 341] on mat-expansion-panel-header "people_outline Clientes" at bounding box center [118, 325] width 219 height 37
click at [115, 270] on span "people_outline Meus Clientes" at bounding box center [113, 261] width 161 height 37
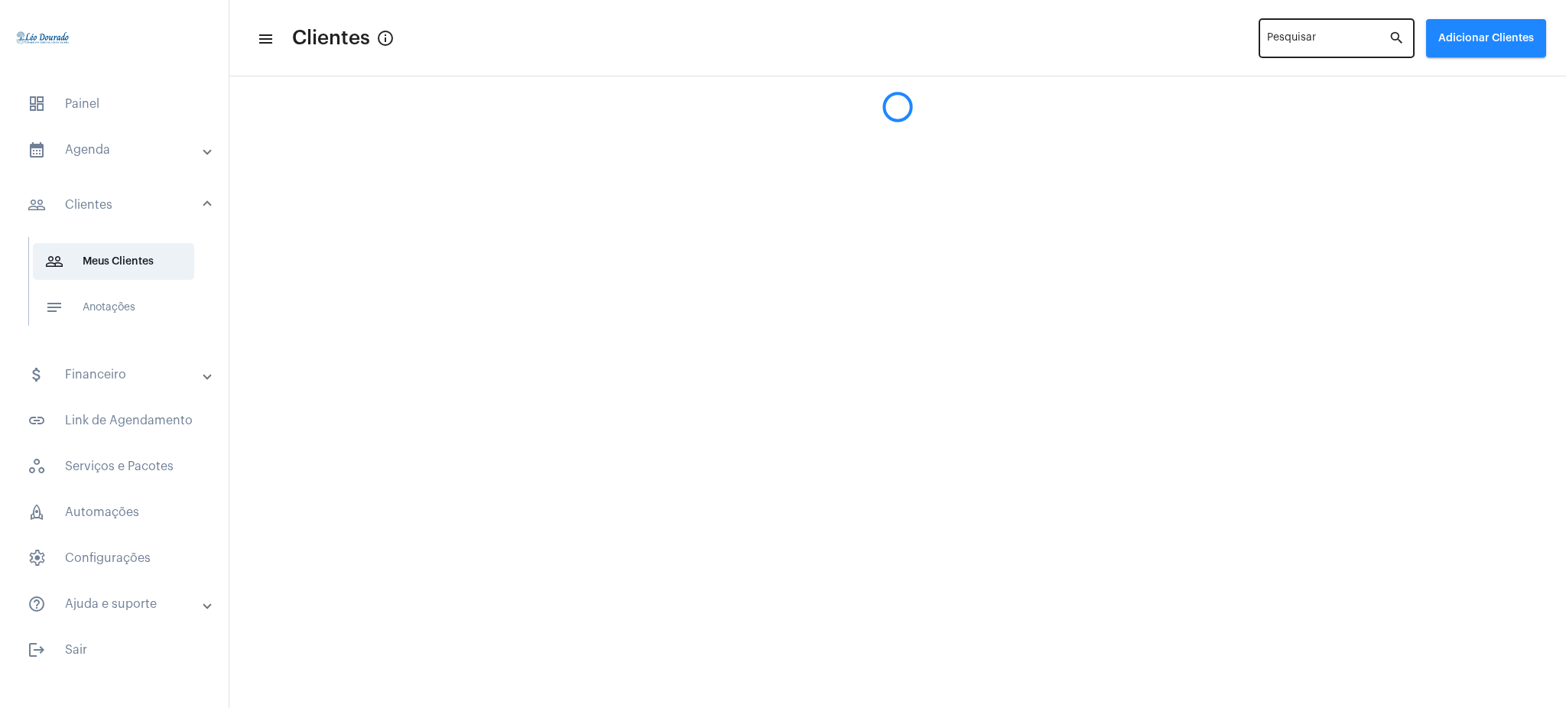
click at [1289, 34] on div "Pesquisar" at bounding box center [1328, 37] width 122 height 42
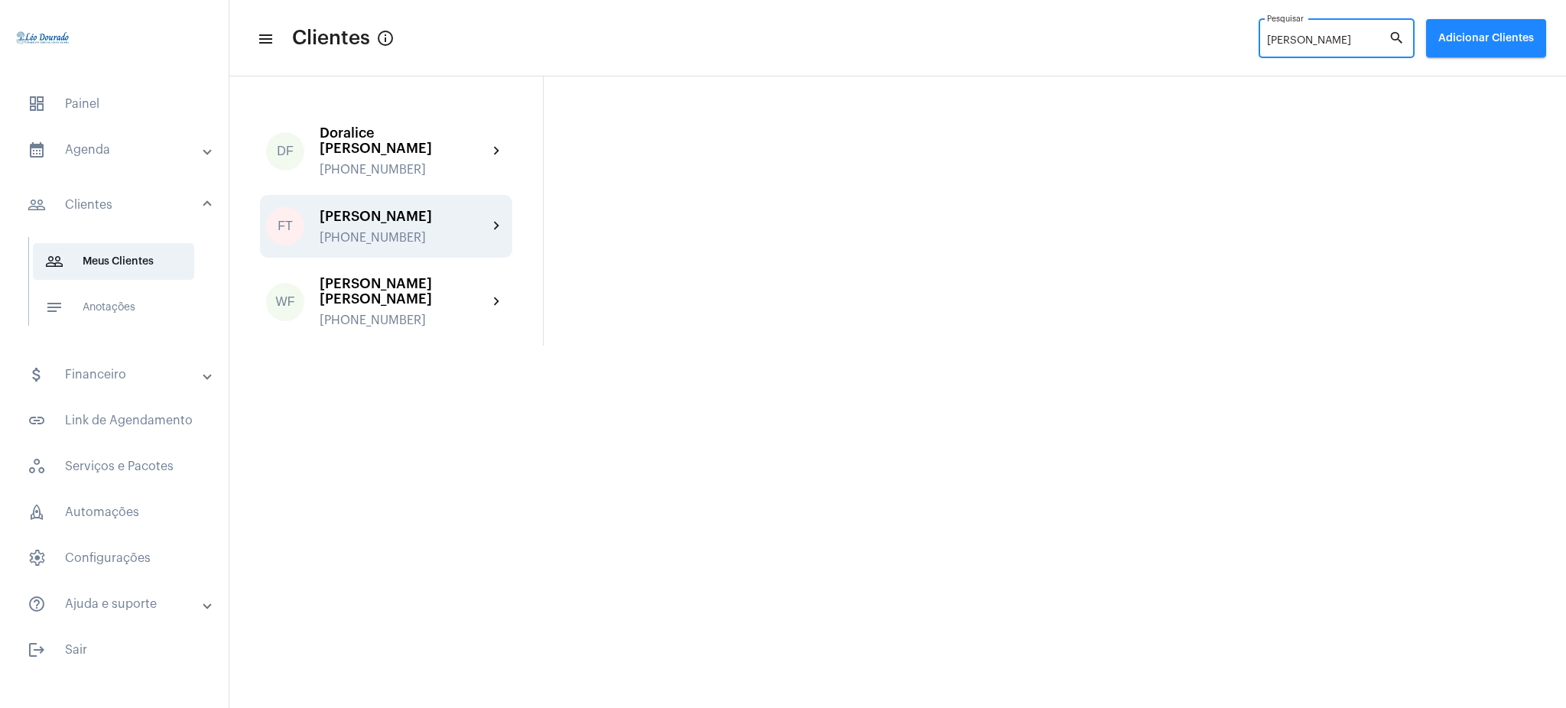
type input "[PERSON_NAME]"
click at [436, 209] on div "[PERSON_NAME]" at bounding box center [404, 216] width 168 height 15
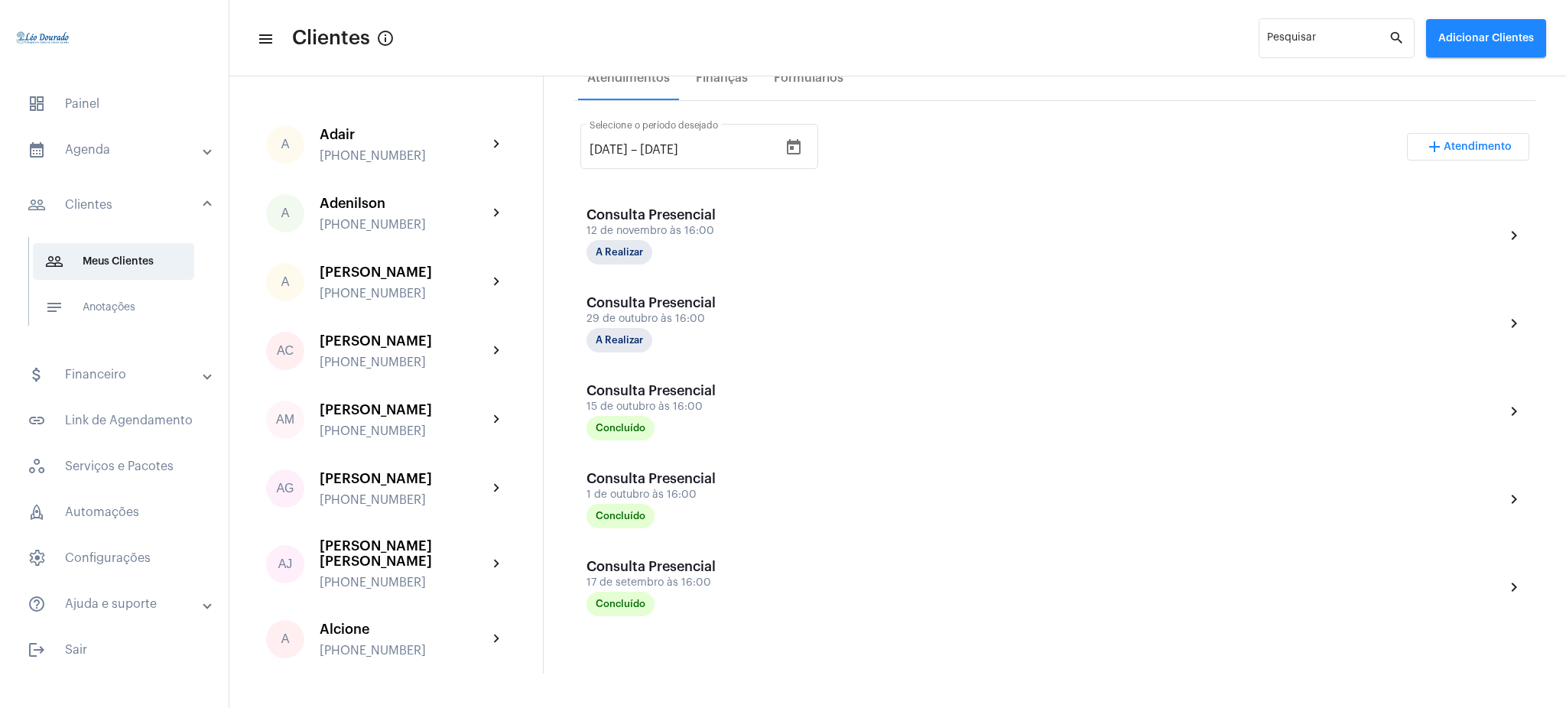
scroll to position [285, 0]
click at [612, 148] on input "[DATE]" at bounding box center [608, 148] width 38 height 14
click at [898, 154] on div "[DATE] [DATE] – [DATE] Selecione o período desejado add Atendimento" at bounding box center [1054, 151] width 949 height 72
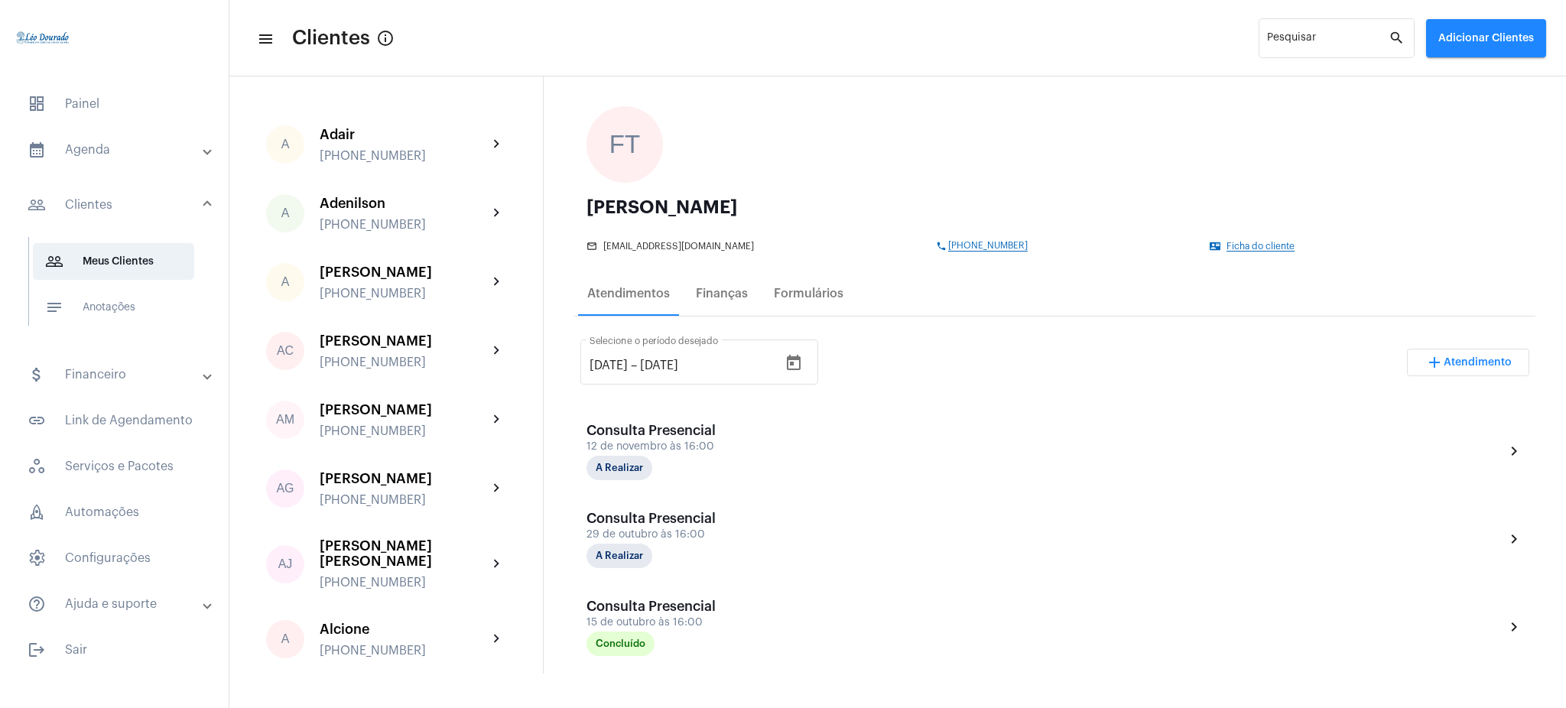
scroll to position [0, 0]
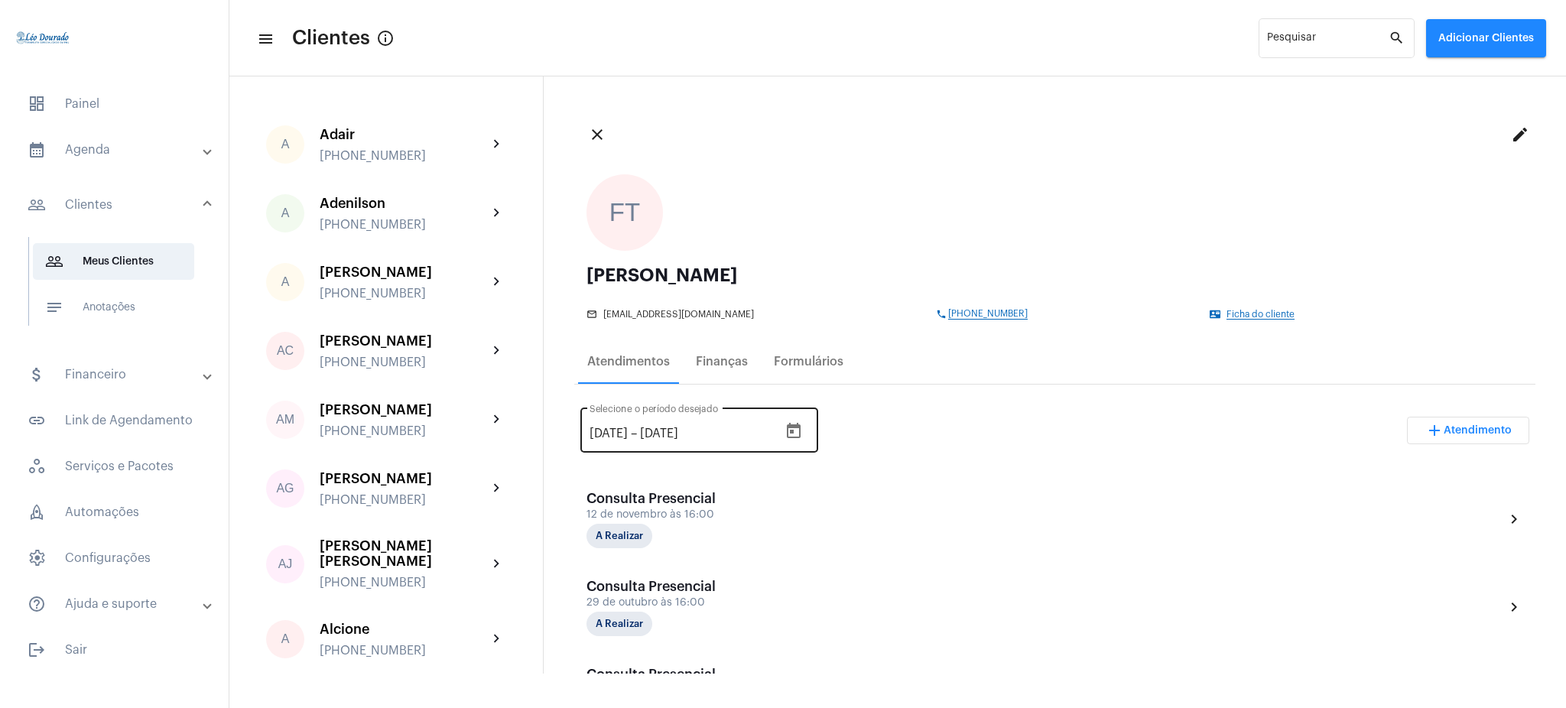
click at [800, 426] on icon "Open calendar" at bounding box center [794, 430] width 14 height 15
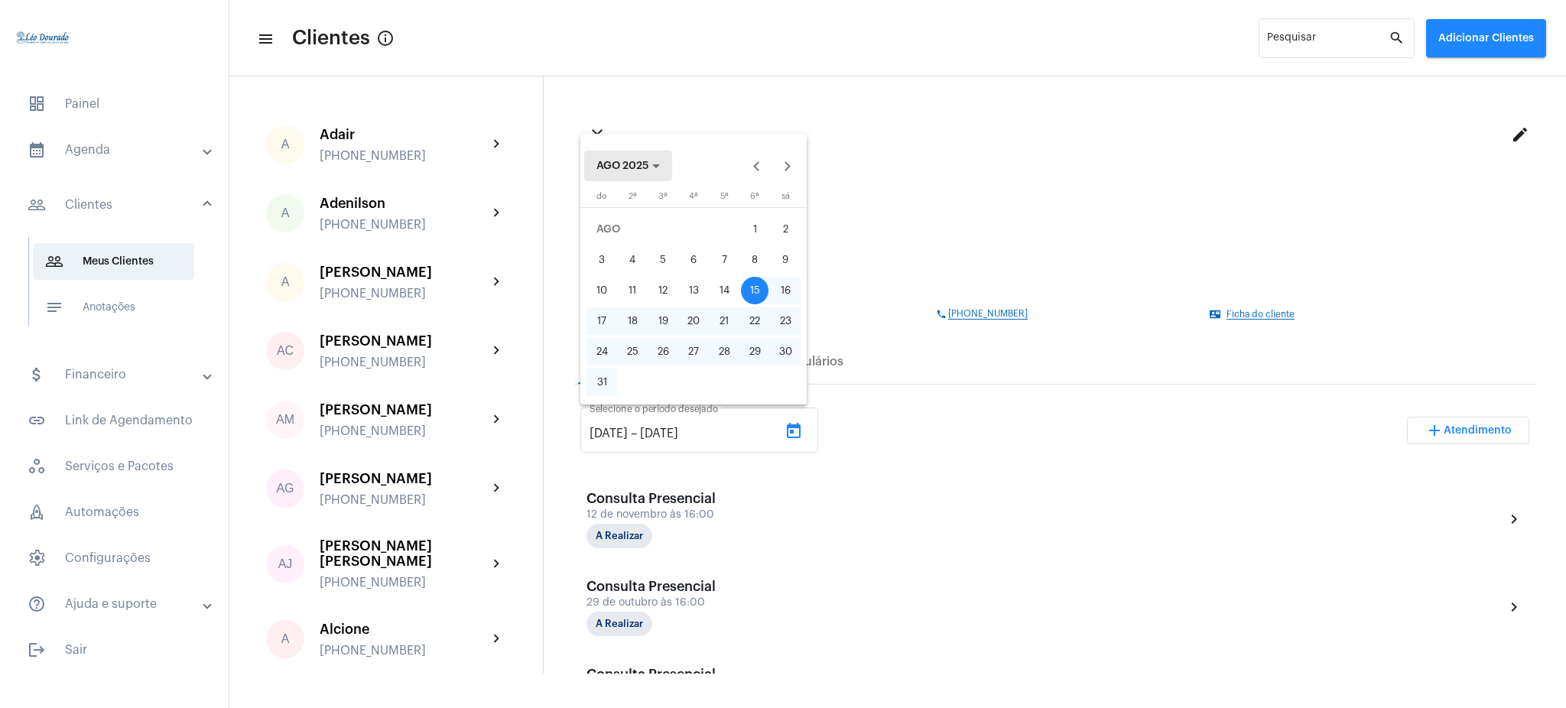
click at [633, 164] on span "AGO 2025" at bounding box center [622, 166] width 52 height 11
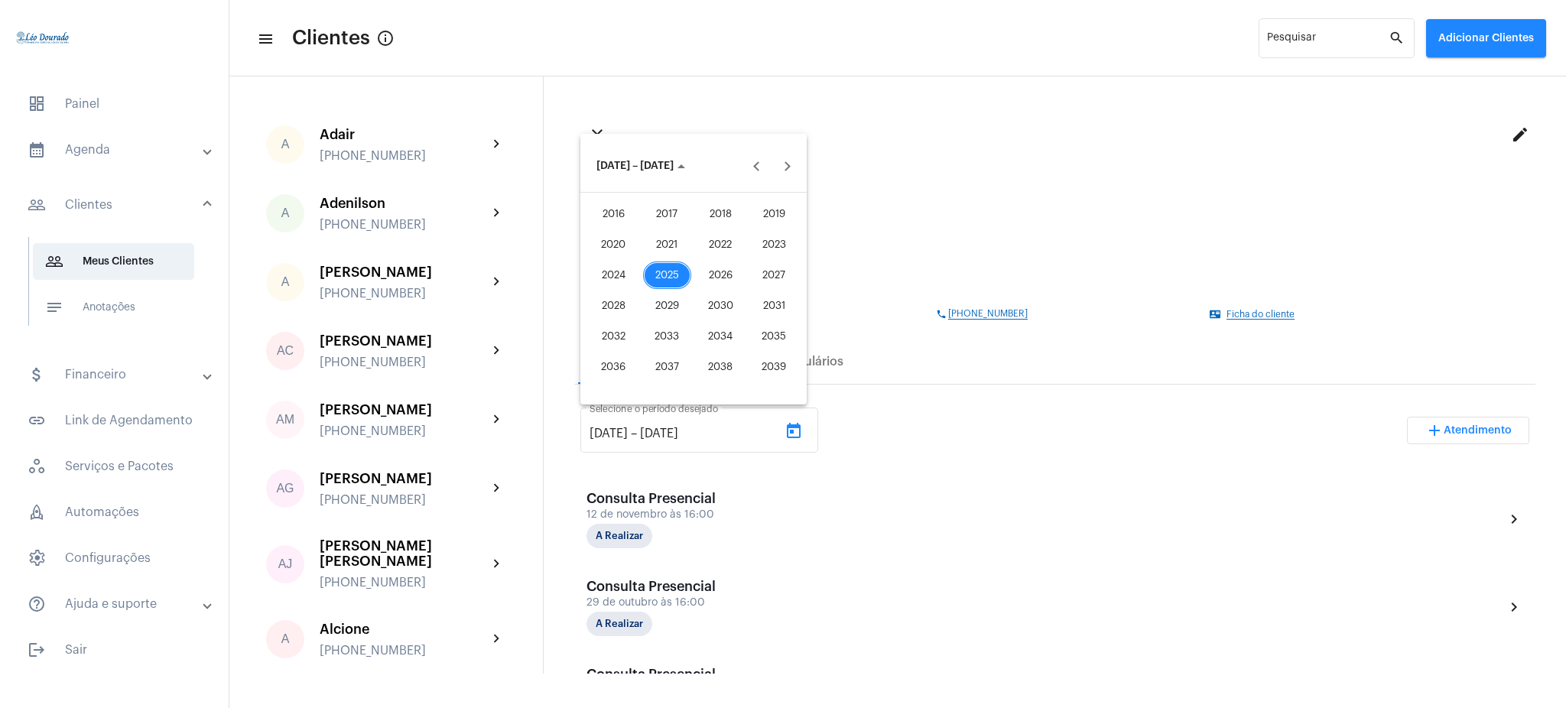
click at [671, 286] on div "2025" at bounding box center [667, 275] width 48 height 28
click at [630, 245] on div "JAN" at bounding box center [613, 245] width 48 height 28
click at [692, 220] on div "1" at bounding box center [694, 230] width 28 height 28
type input "[DATE]"
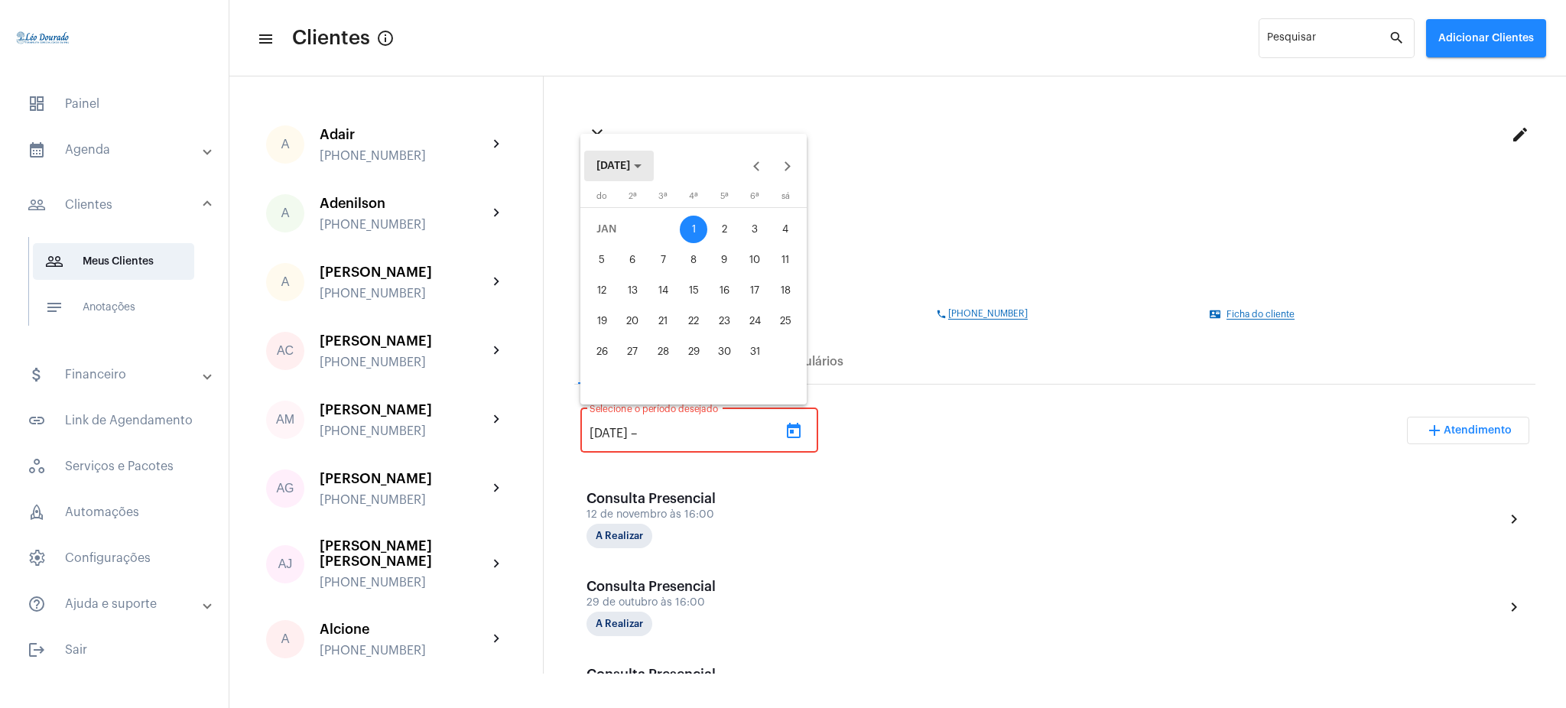
click at [628, 154] on button "[DATE]" at bounding box center [619, 166] width 70 height 31
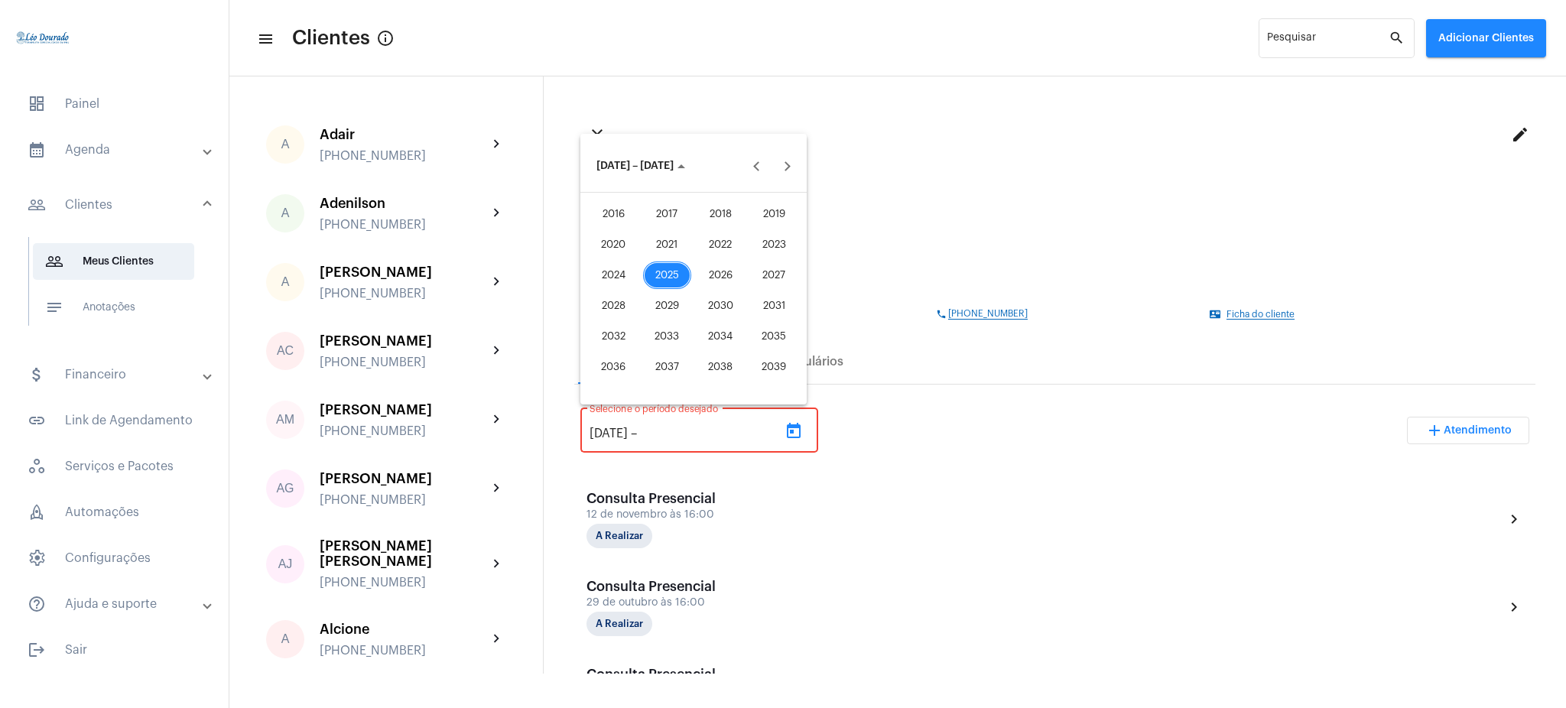
click at [664, 274] on div "2025" at bounding box center [667, 275] width 48 height 28
click at [652, 305] on div "OUT" at bounding box center [667, 306] width 48 height 28
click at [730, 286] on div "16" at bounding box center [724, 291] width 28 height 28
type input "[DATE]"
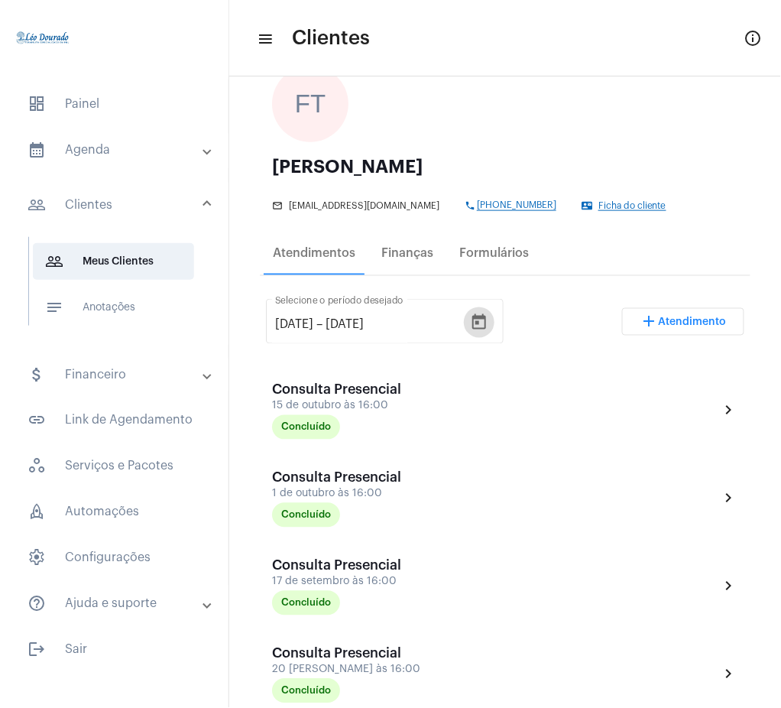
scroll to position [289, 0]
